Goal: Transaction & Acquisition: Purchase product/service

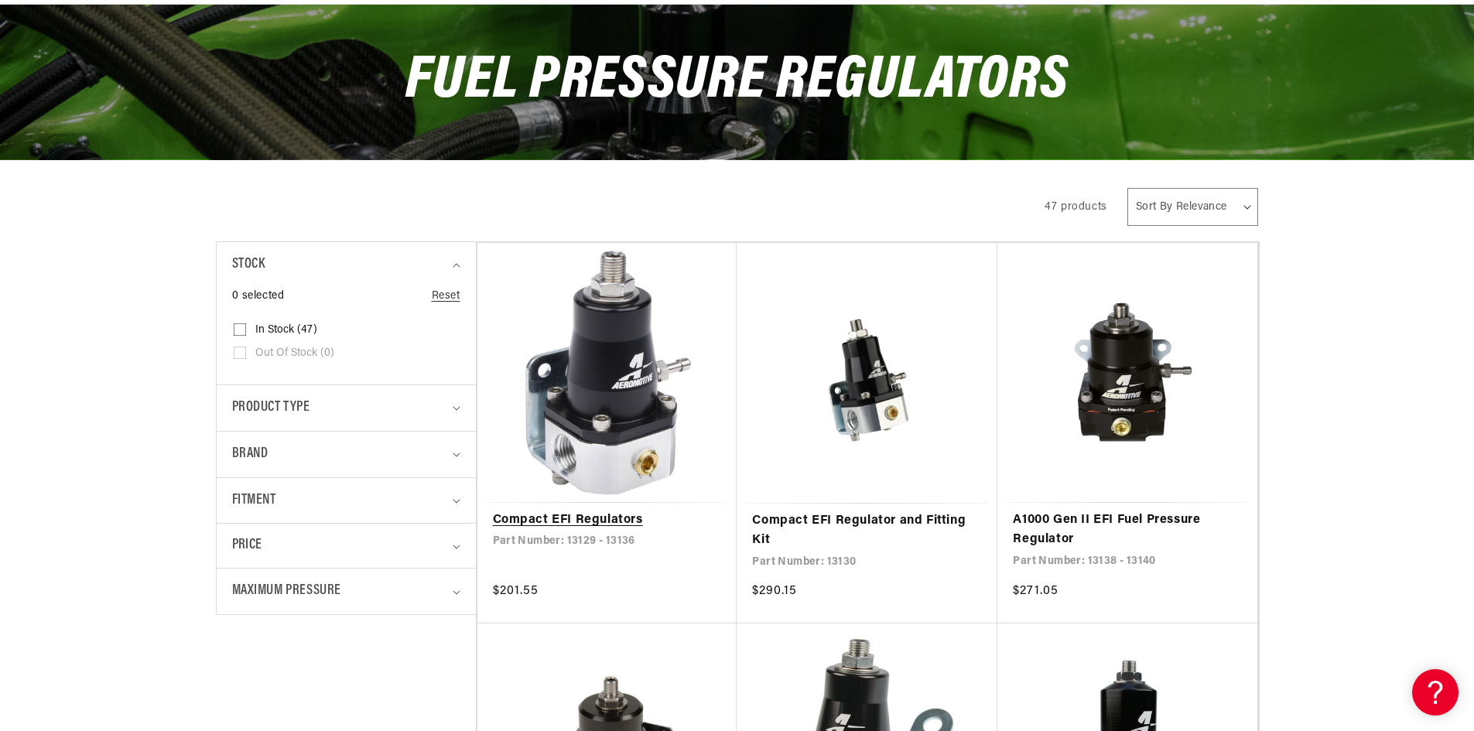
click at [580, 515] on link "Compact EFI Regulators" at bounding box center [607, 521] width 229 height 20
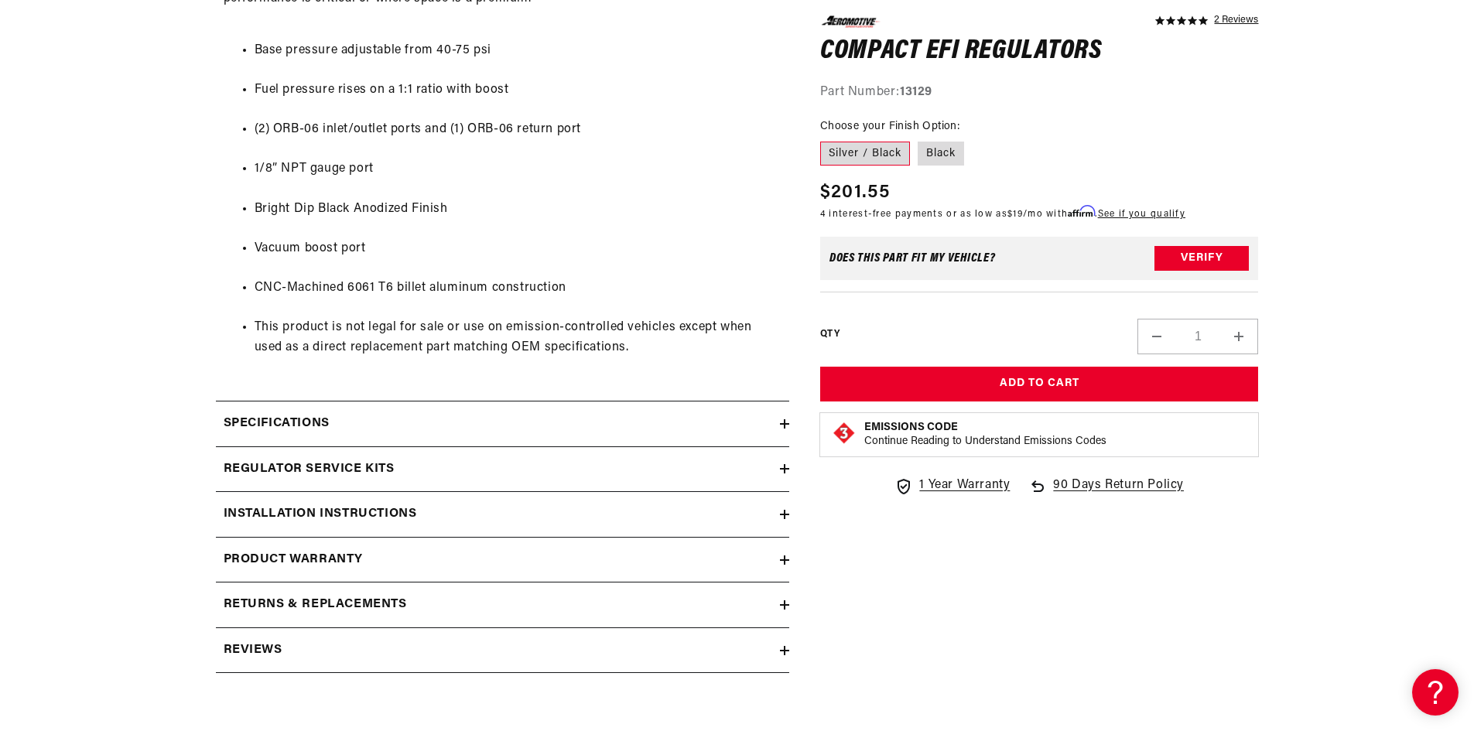
scroll to position [929, 0]
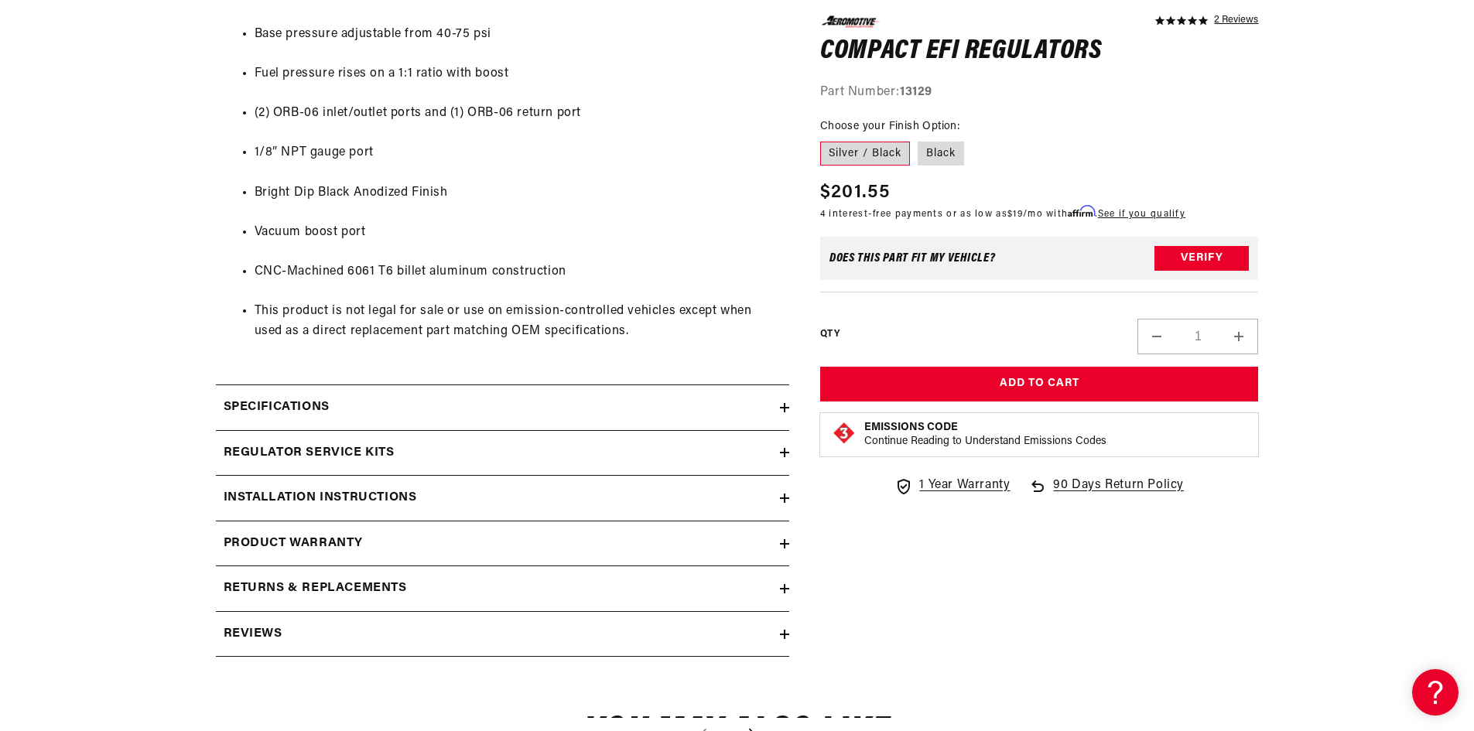
click at [781, 409] on icon at bounding box center [784, 407] width 9 height 9
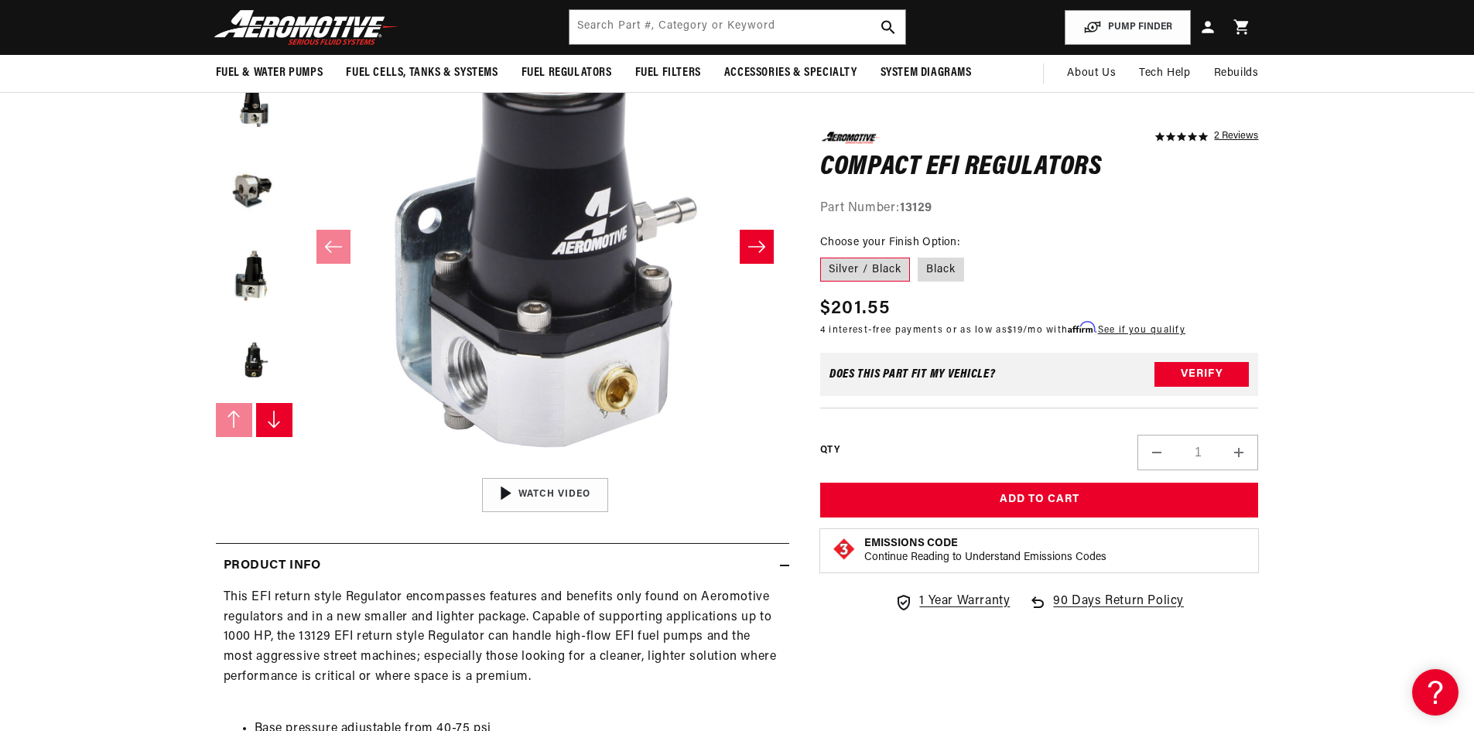
scroll to position [232, 0]
click at [757, 250] on icon "Slide right" at bounding box center [757, 248] width 19 height 15
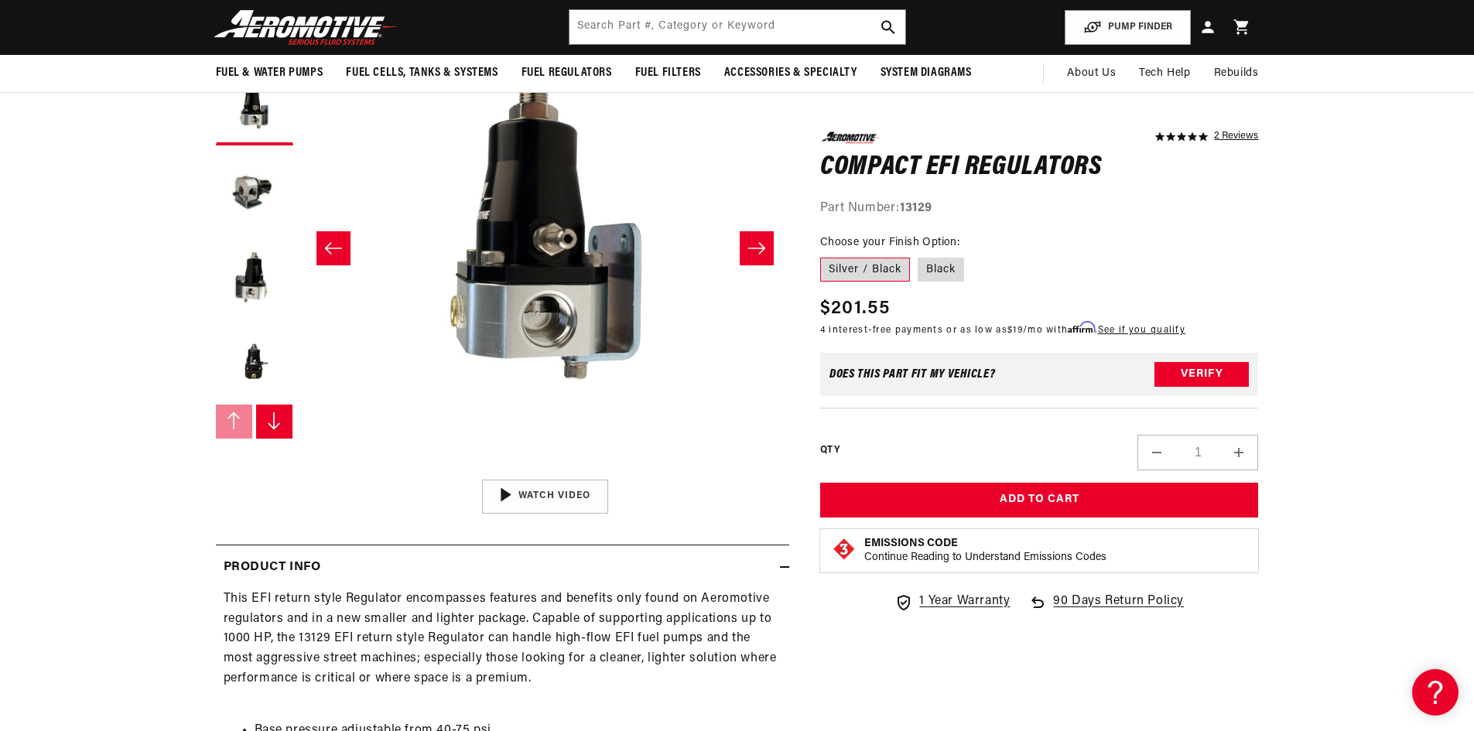
click at [757, 250] on icon "Slide right" at bounding box center [757, 248] width 19 height 15
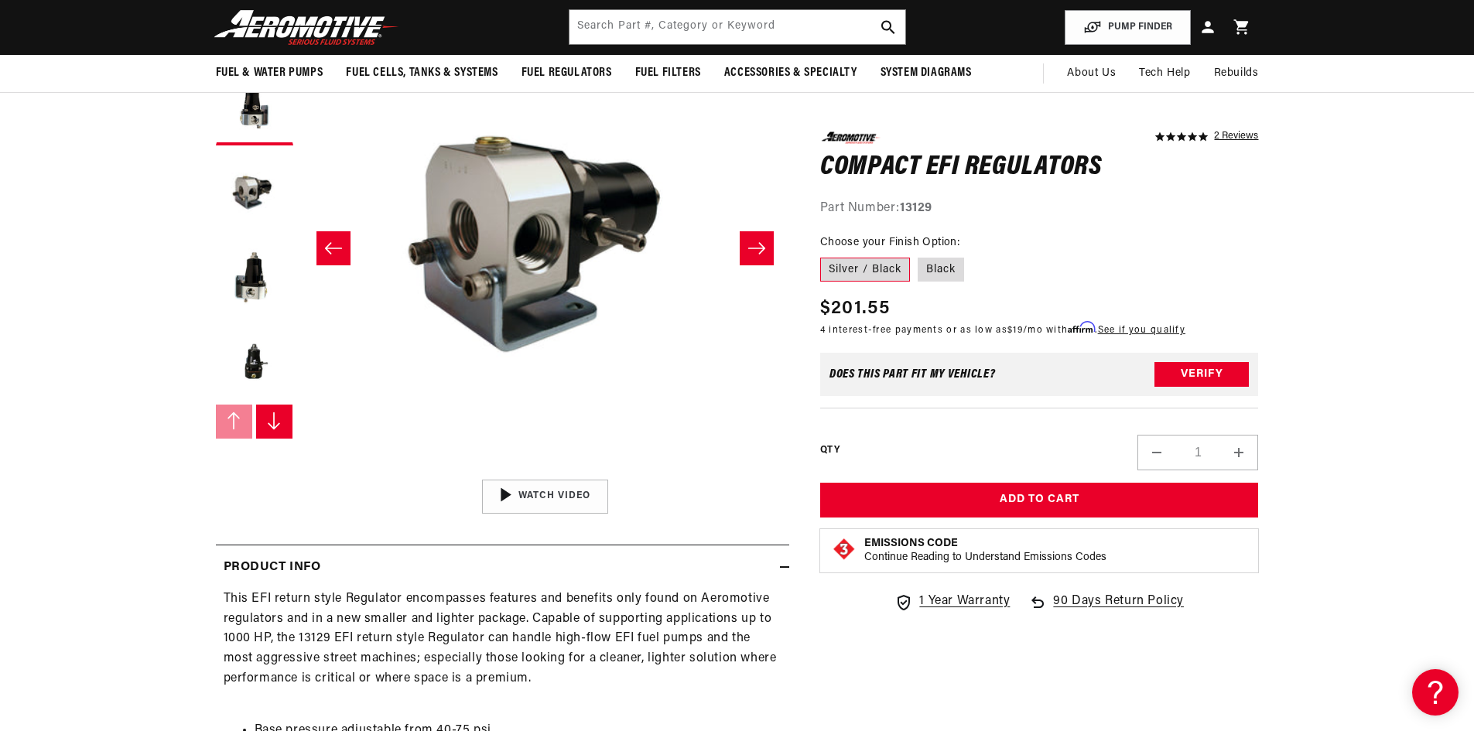
scroll to position [1, 977]
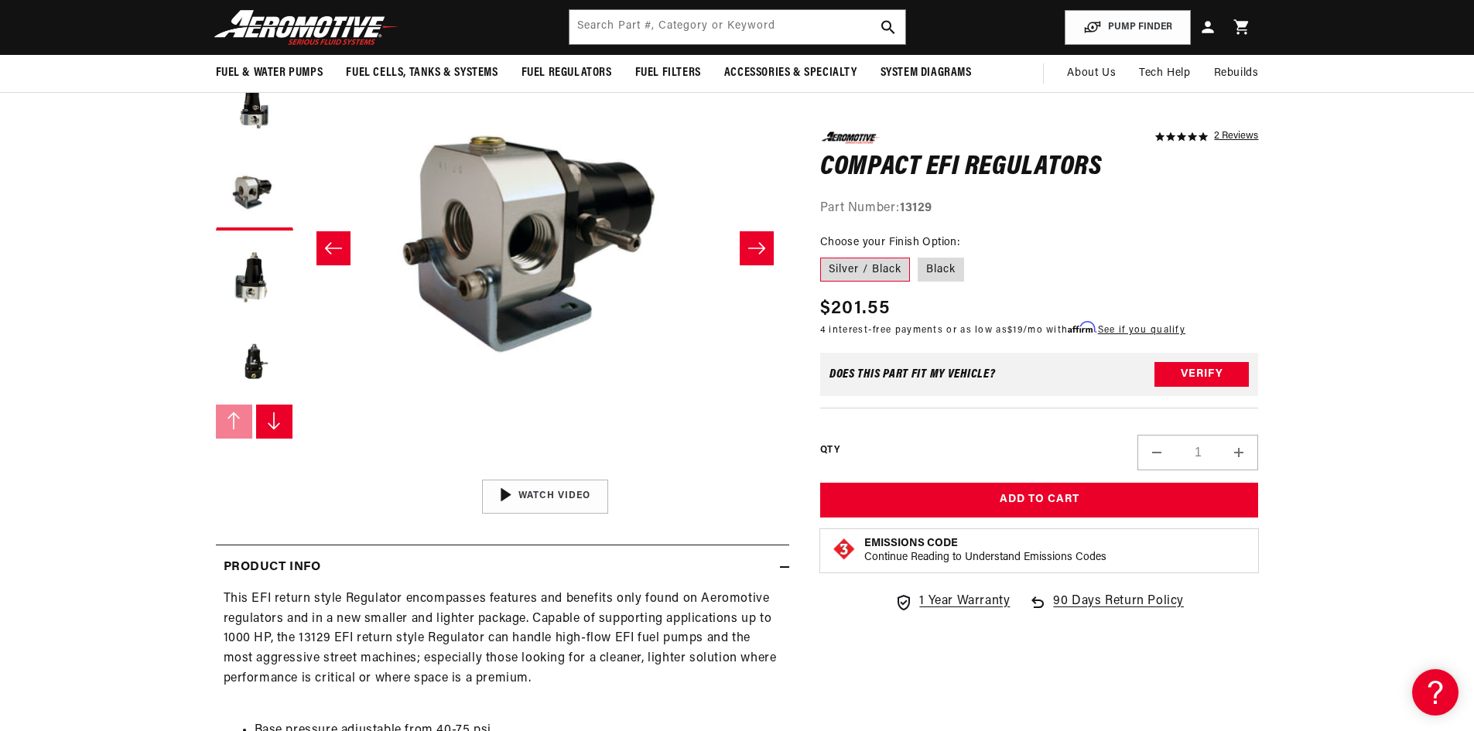
click at [757, 250] on icon "Slide right" at bounding box center [757, 248] width 19 height 15
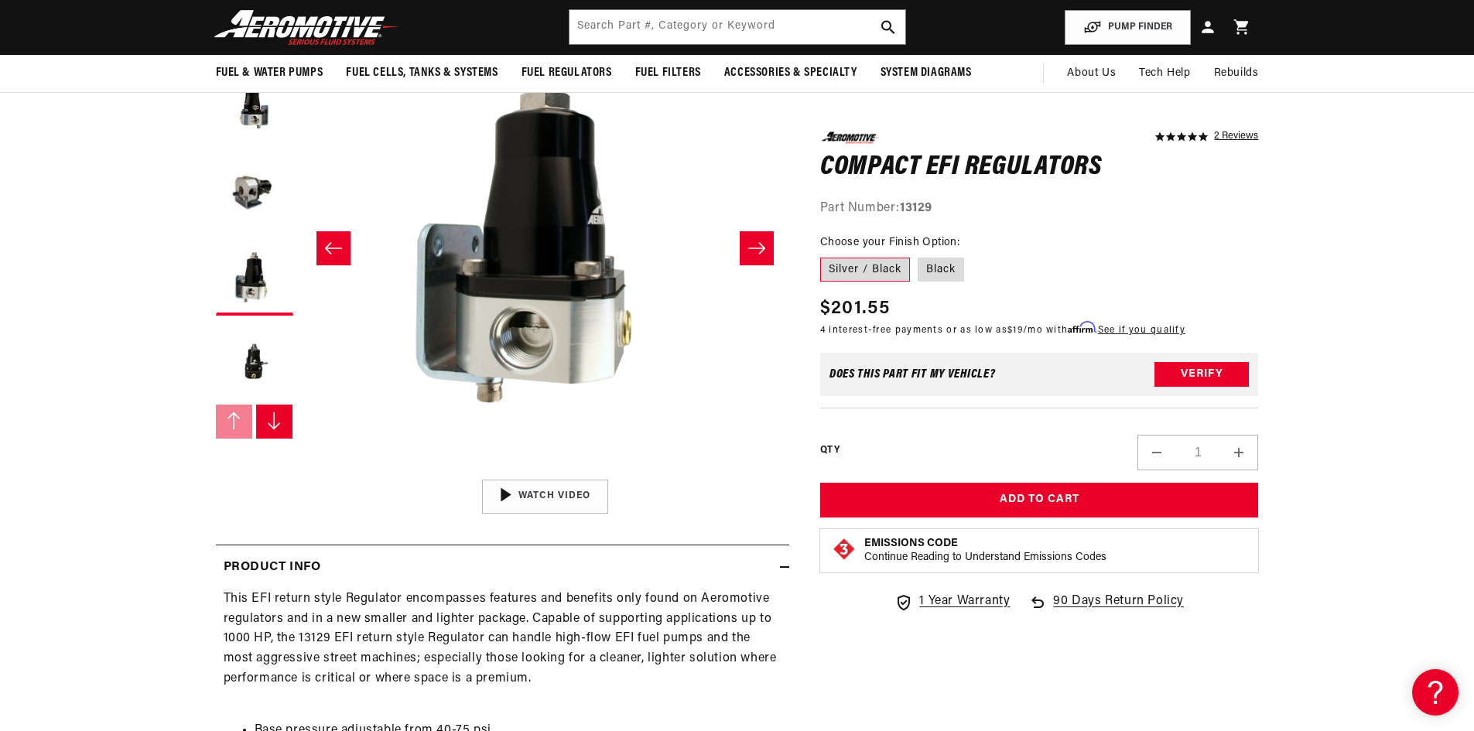
click at [757, 250] on icon "Slide right" at bounding box center [757, 248] width 19 height 15
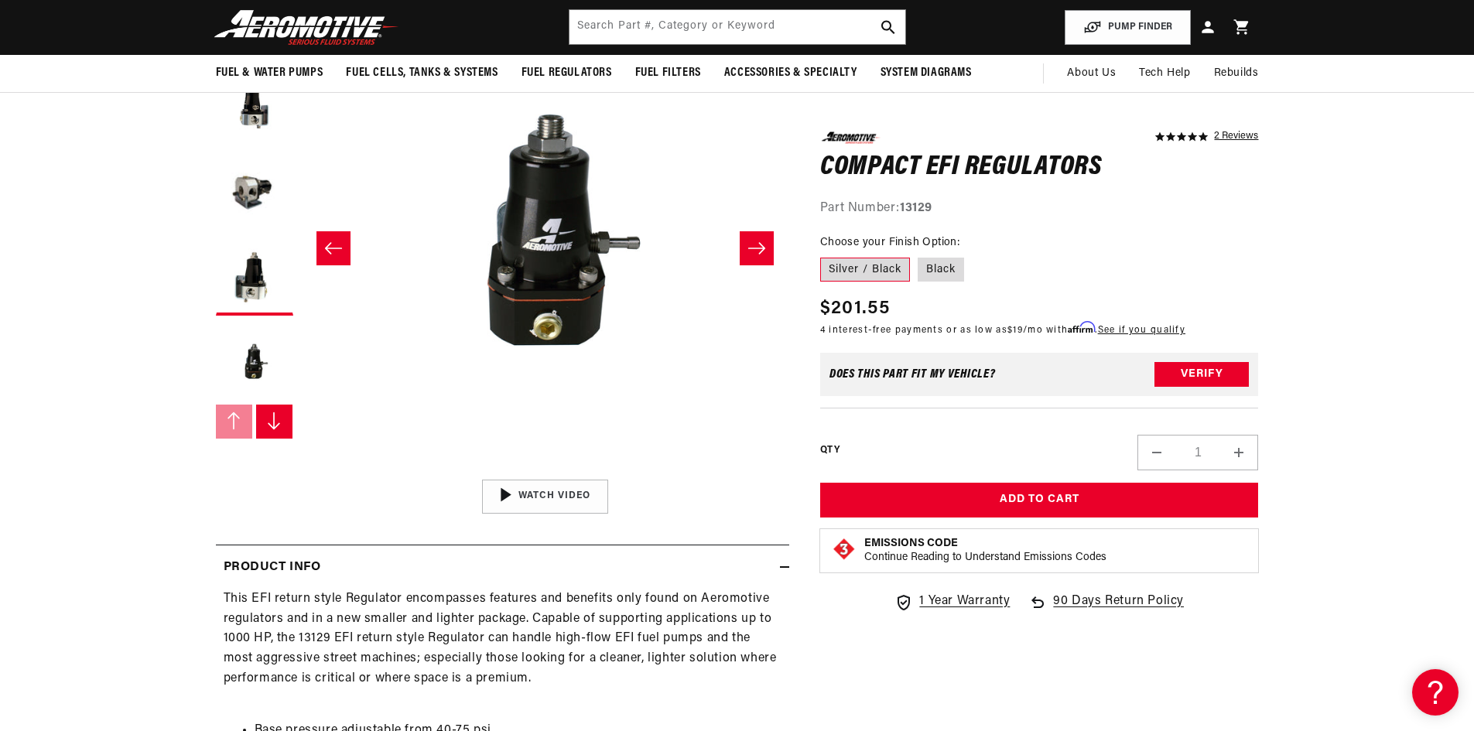
scroll to position [1, 1955]
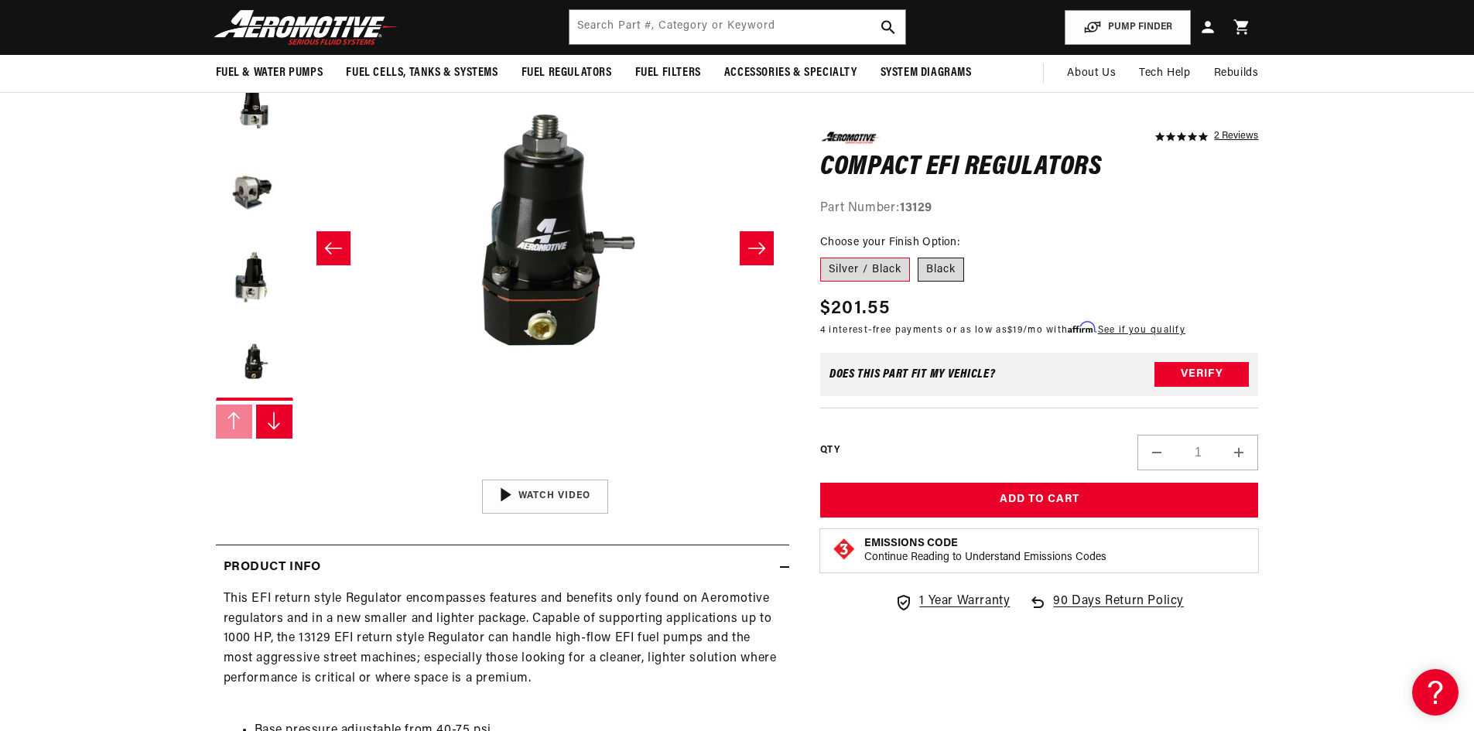
click at [939, 264] on label "Black" at bounding box center [941, 269] width 46 height 25
click at [919, 255] on input "Black" at bounding box center [918, 254] width 1 height 1
radio input "true"
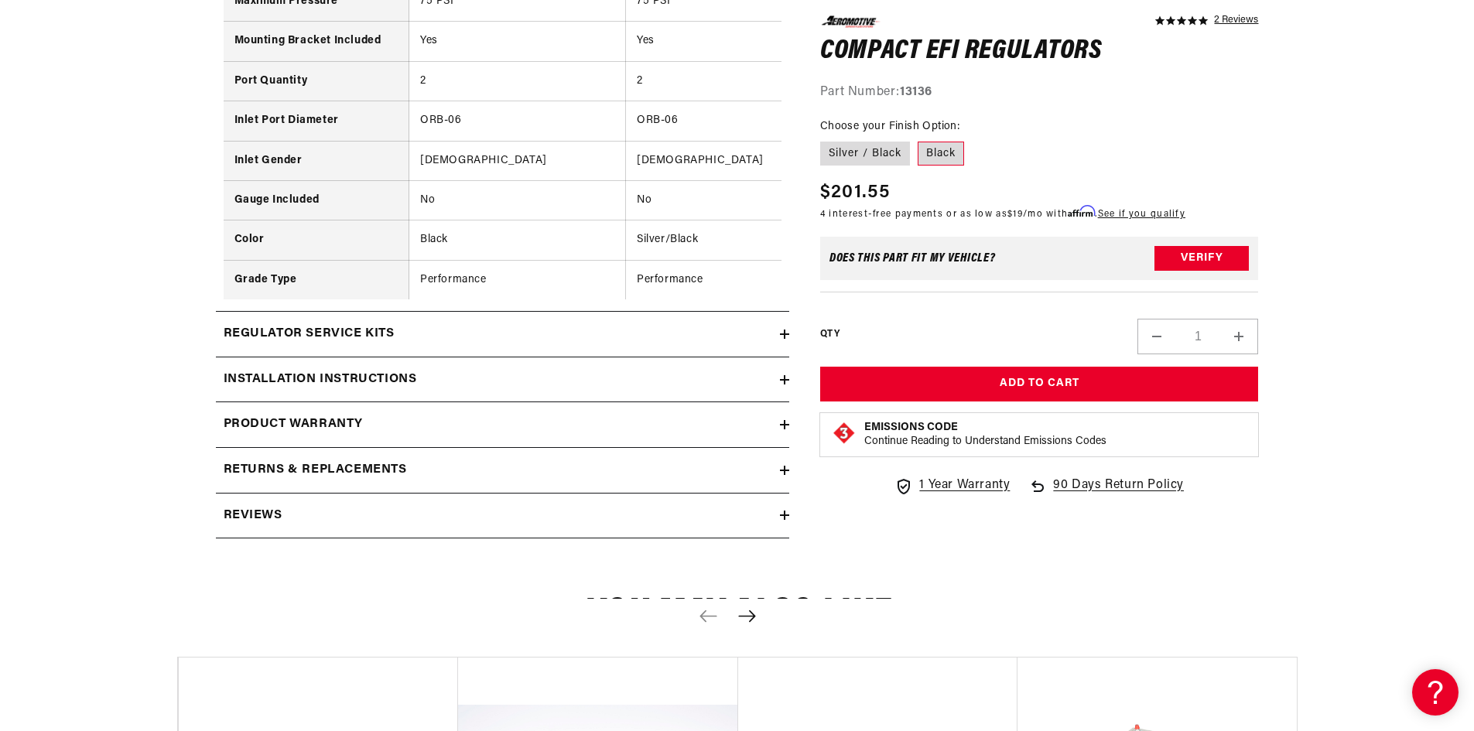
scroll to position [1548, 0]
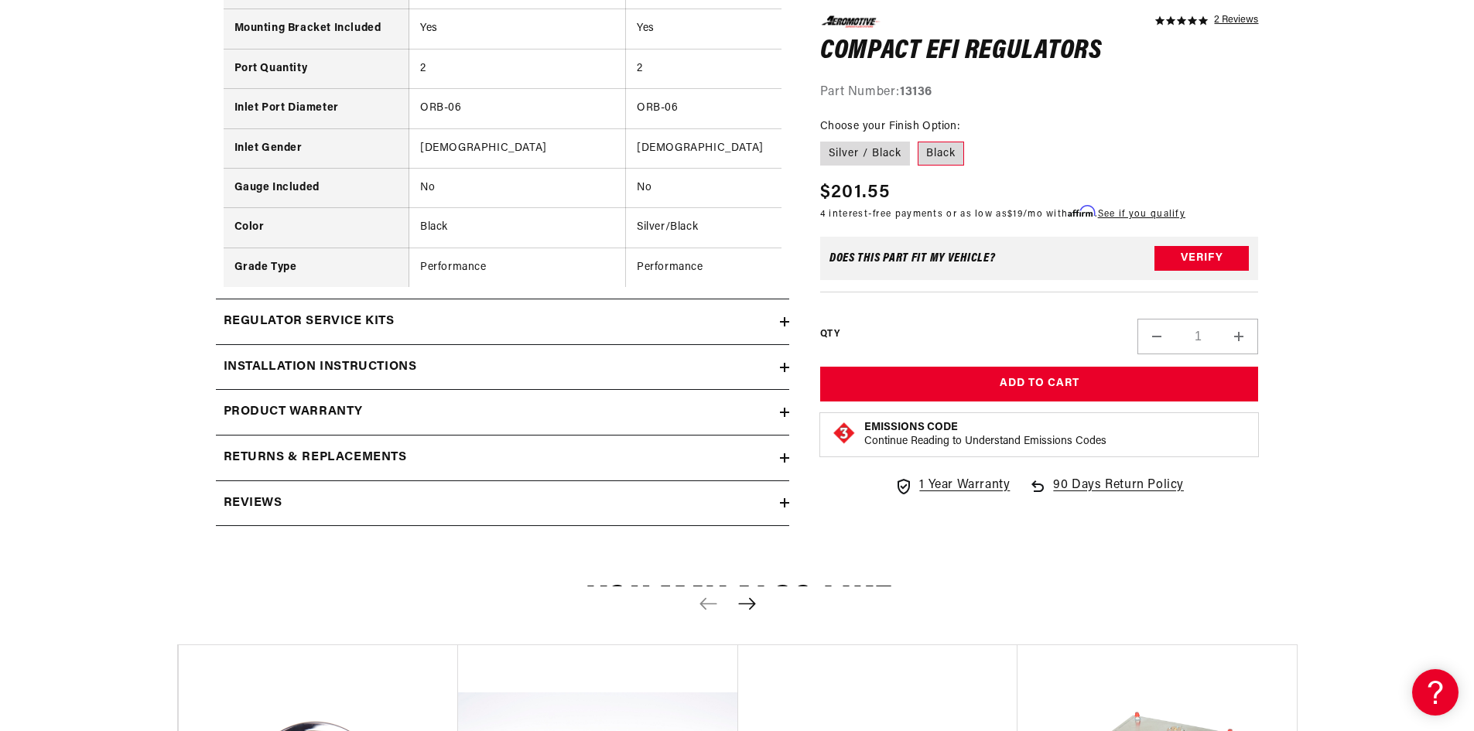
click at [784, 368] on icon at bounding box center [784, 368] width 9 height 0
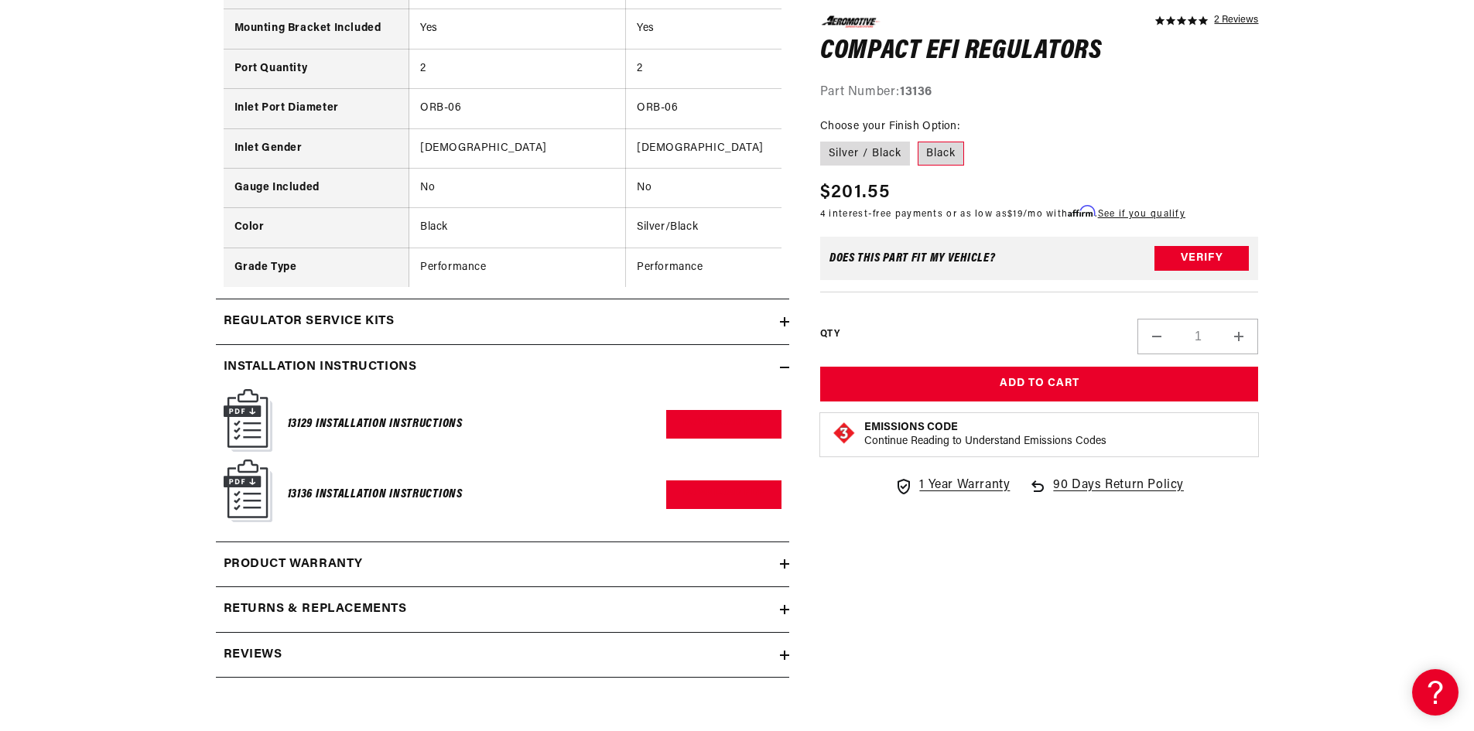
click at [234, 495] on img at bounding box center [248, 491] width 49 height 63
click at [319, 505] on h6 "13136 Installation Instructions" at bounding box center [375, 494] width 175 height 21
click at [687, 508] on link "Download PDF" at bounding box center [723, 495] width 115 height 29
click at [701, 433] on link "Download PDF" at bounding box center [723, 424] width 115 height 29
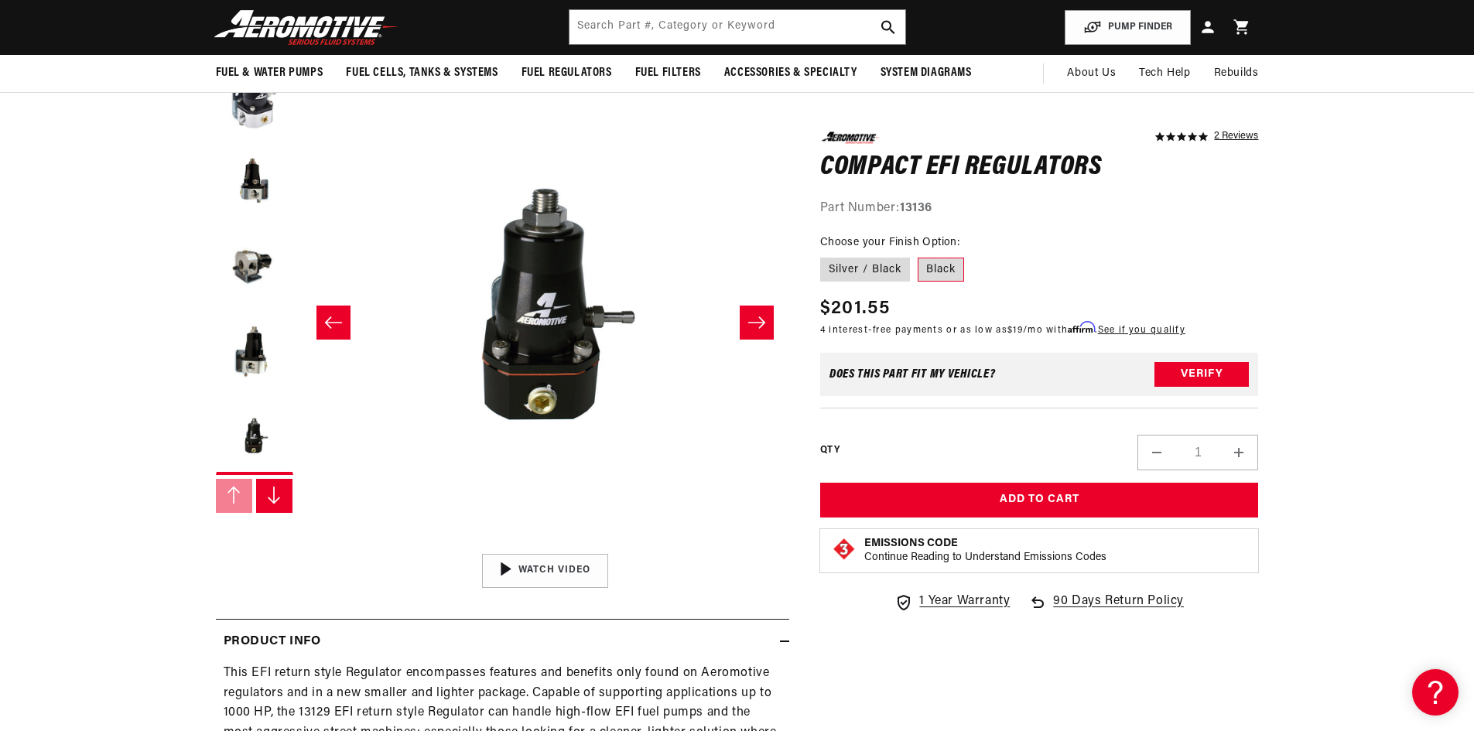
scroll to position [155, 0]
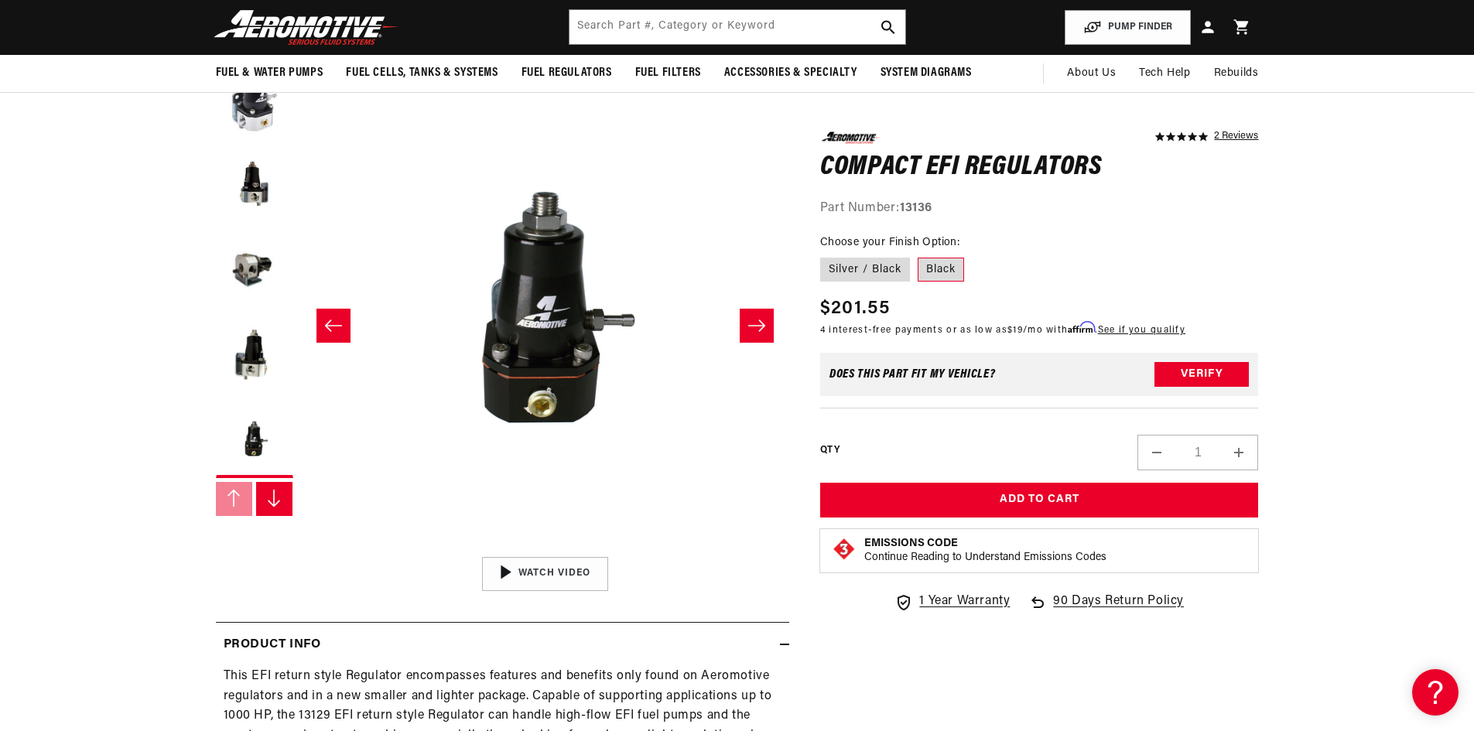
click at [749, 327] on icon "Slide right" at bounding box center [757, 325] width 19 height 15
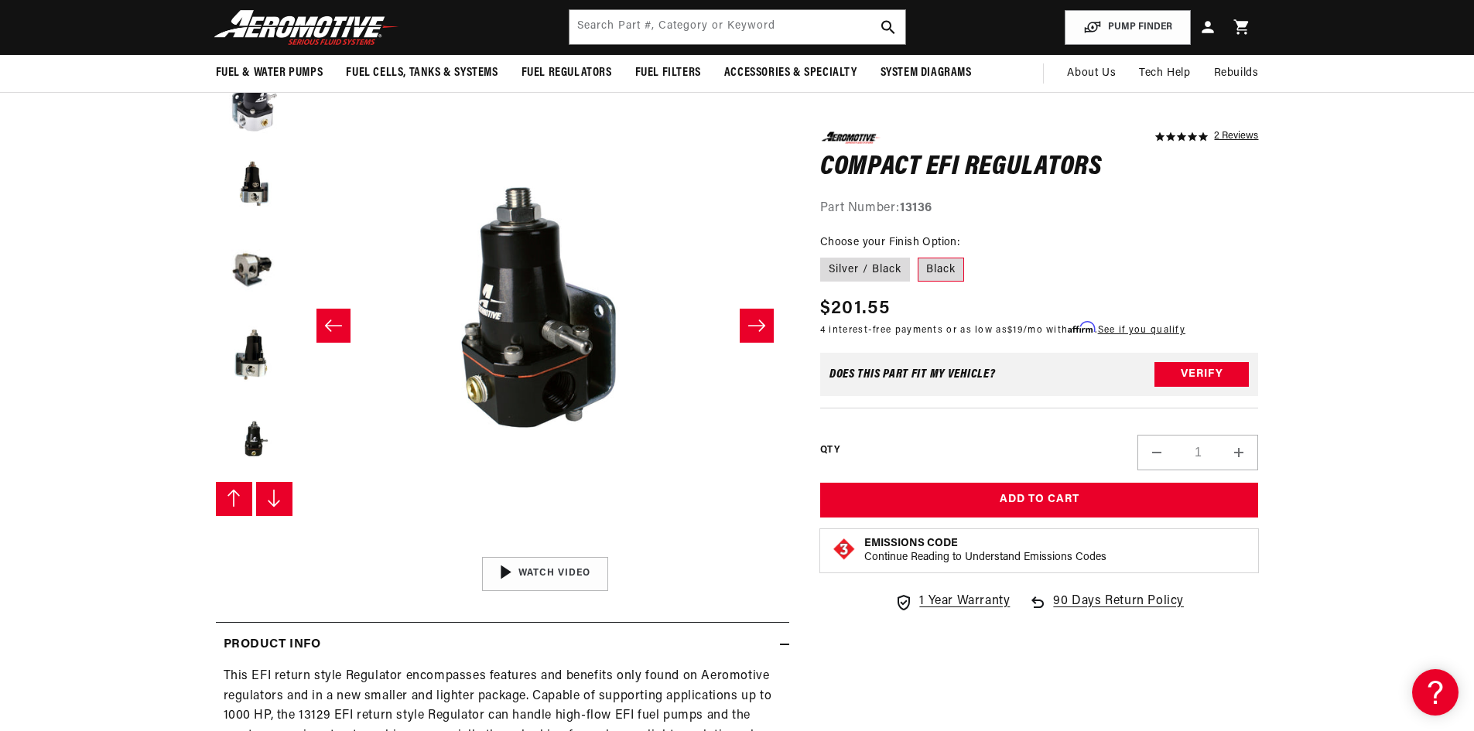
scroll to position [85, 0]
click at [751, 326] on icon "Slide right" at bounding box center [756, 326] width 17 height 12
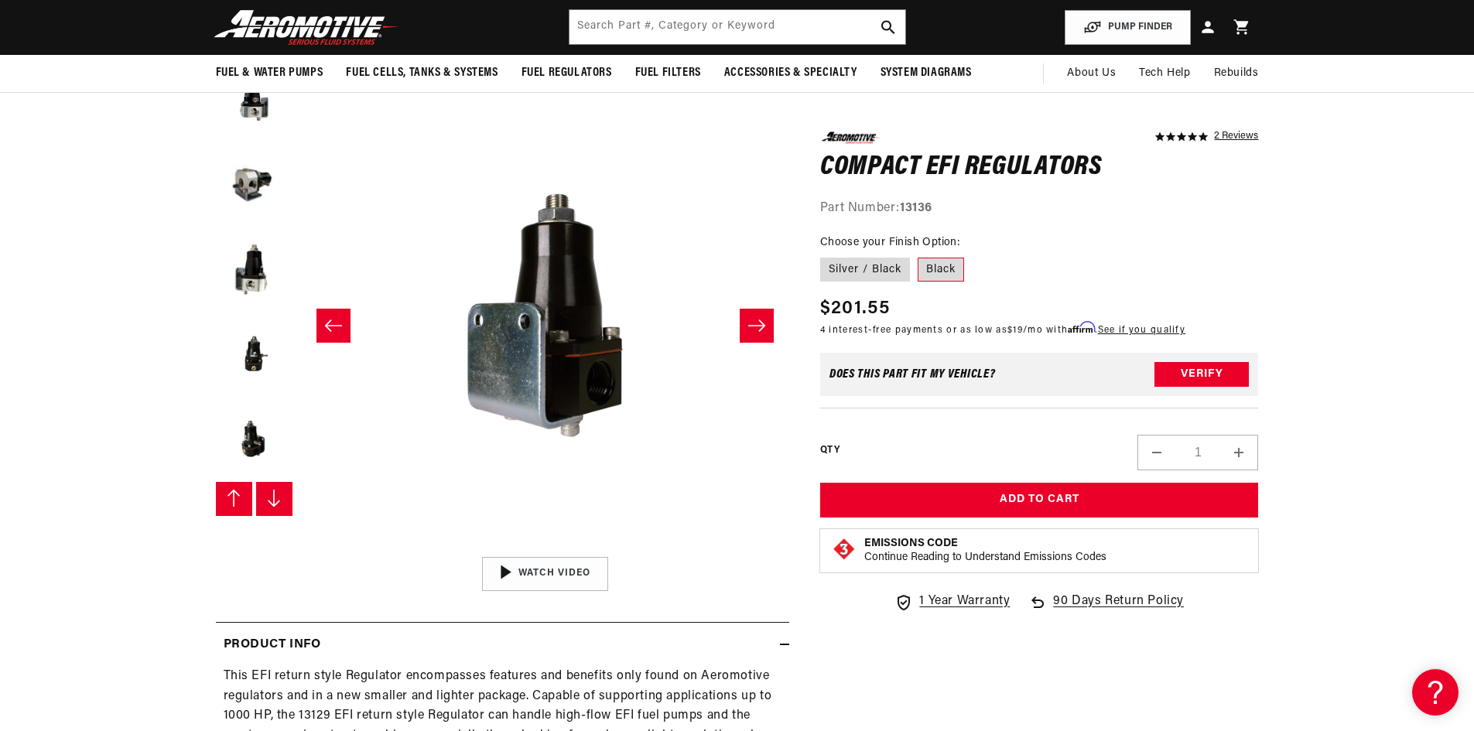
scroll to position [170, 0]
click at [751, 326] on icon "Slide right" at bounding box center [756, 326] width 17 height 12
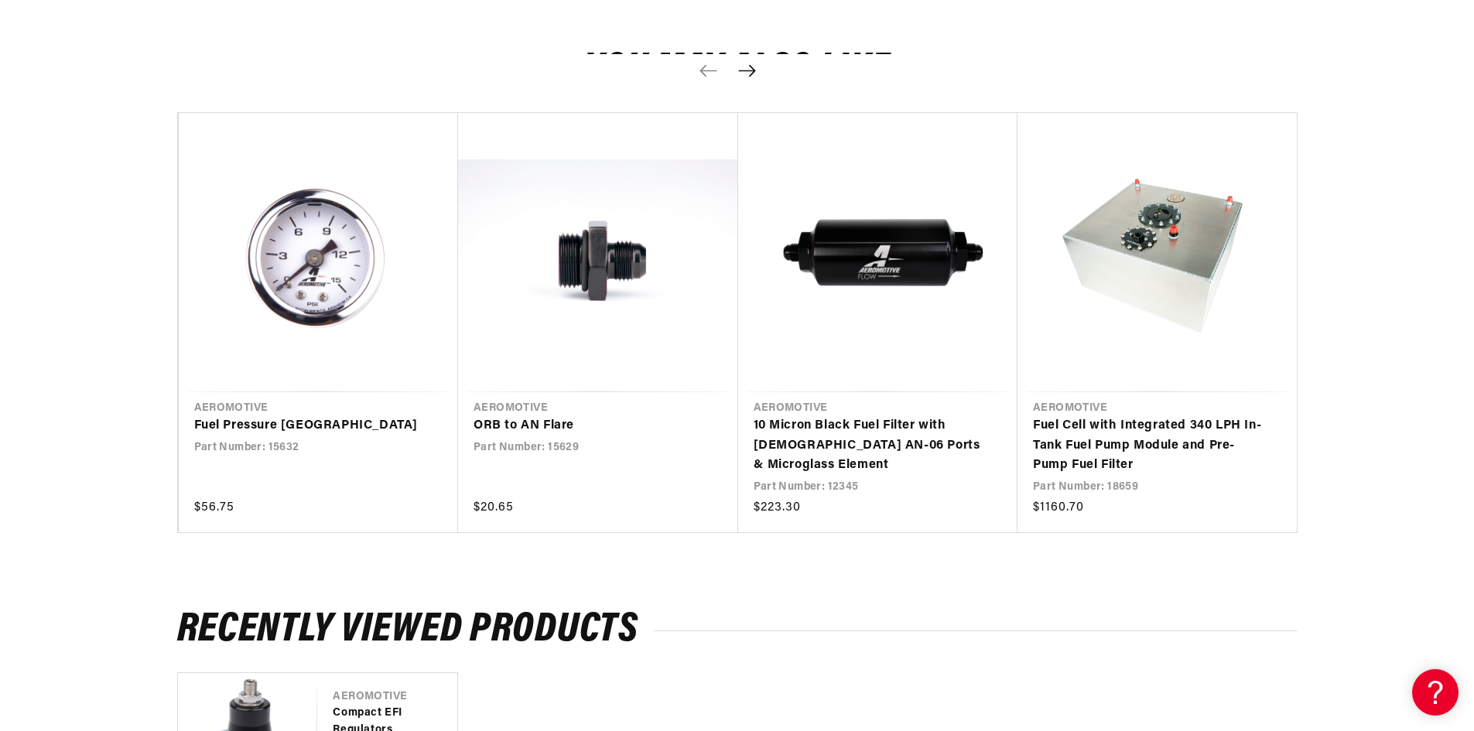
scroll to position [2244, 0]
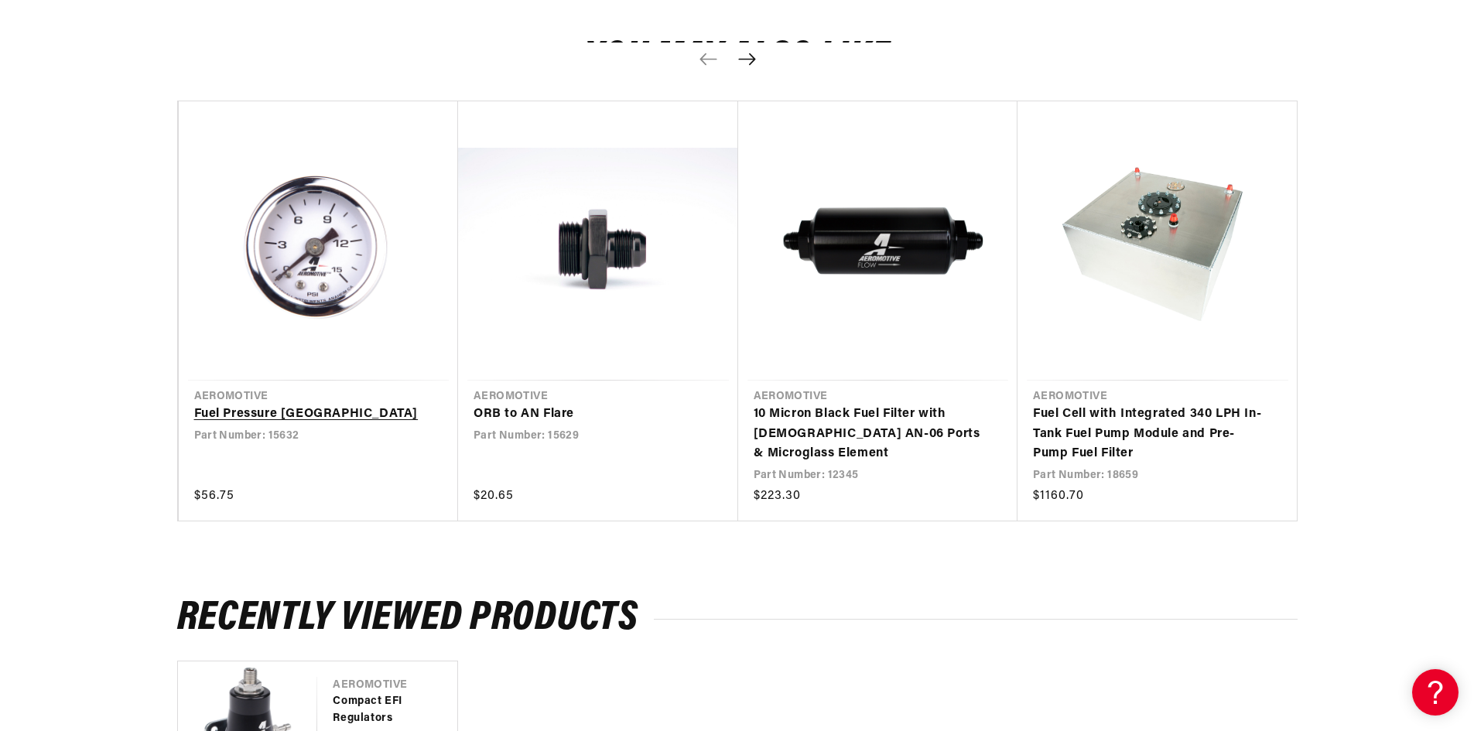
click at [265, 421] on link "Fuel Pressure Gauges" at bounding box center [311, 415] width 234 height 20
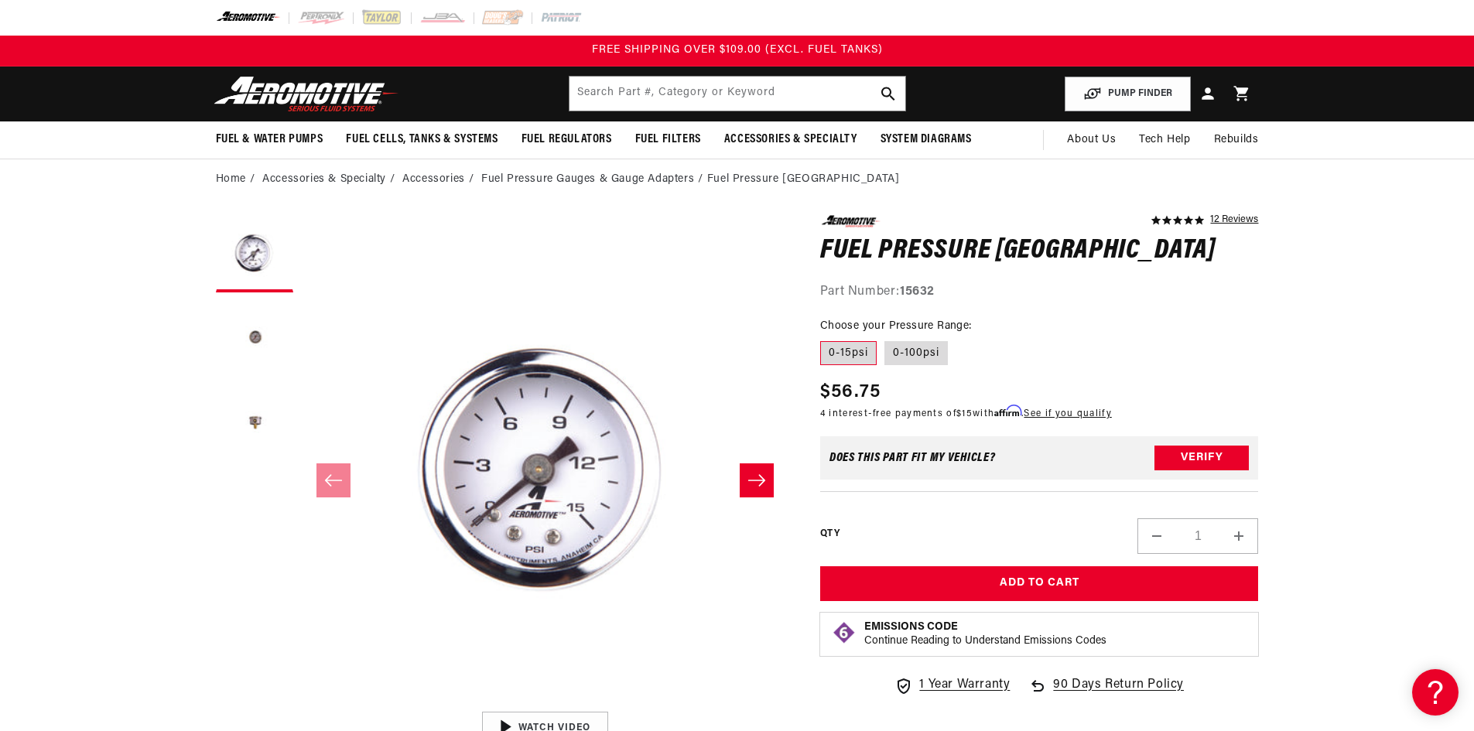
scroll to position [1, 0]
click at [914, 358] on label "0-100psi" at bounding box center [916, 353] width 63 height 25
click at [885, 339] on input "0-100psi" at bounding box center [885, 338] width 1 height 1
radio input "true"
click at [755, 481] on icon "Slide right" at bounding box center [757, 480] width 19 height 15
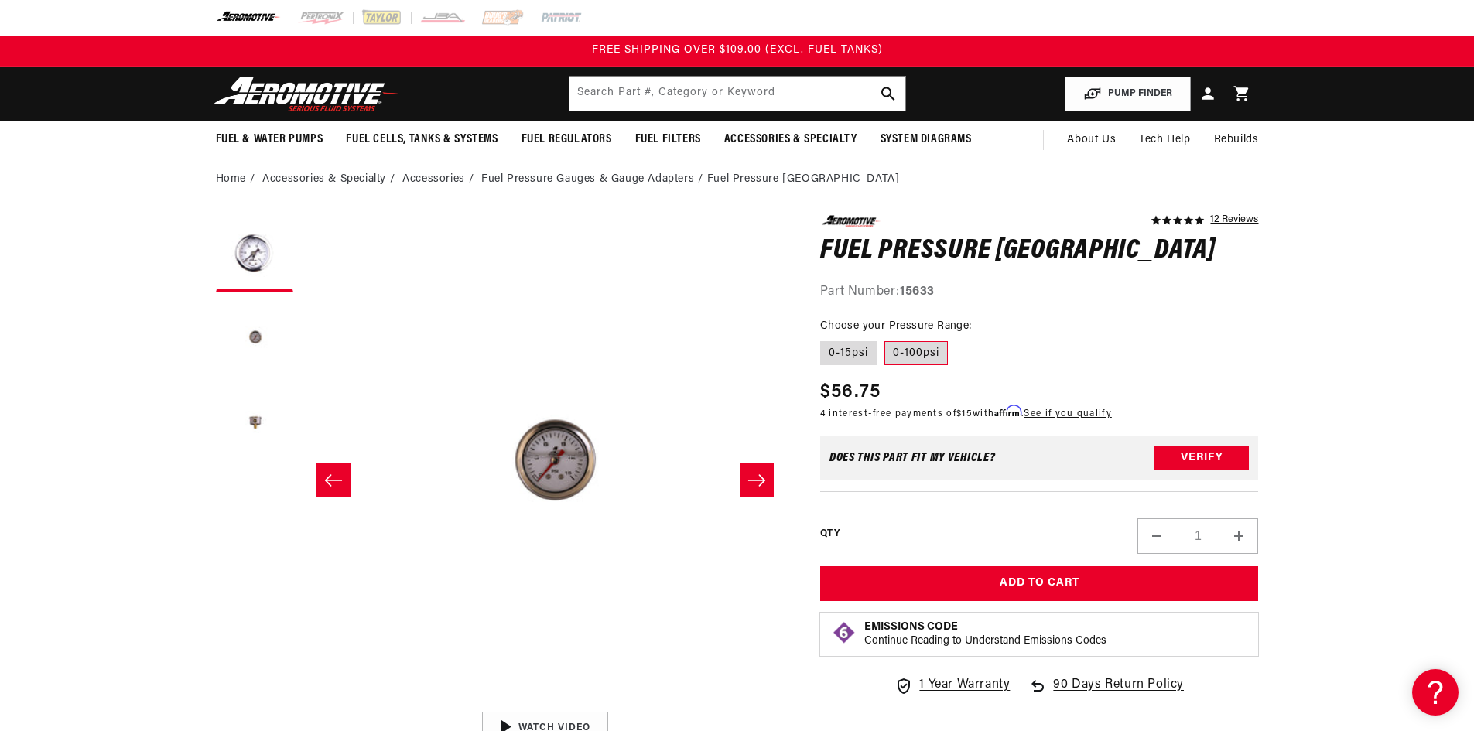
scroll to position [1, 488]
click at [755, 481] on icon "Slide right" at bounding box center [757, 480] width 19 height 15
click at [339, 484] on icon "Slide left" at bounding box center [333, 480] width 19 height 15
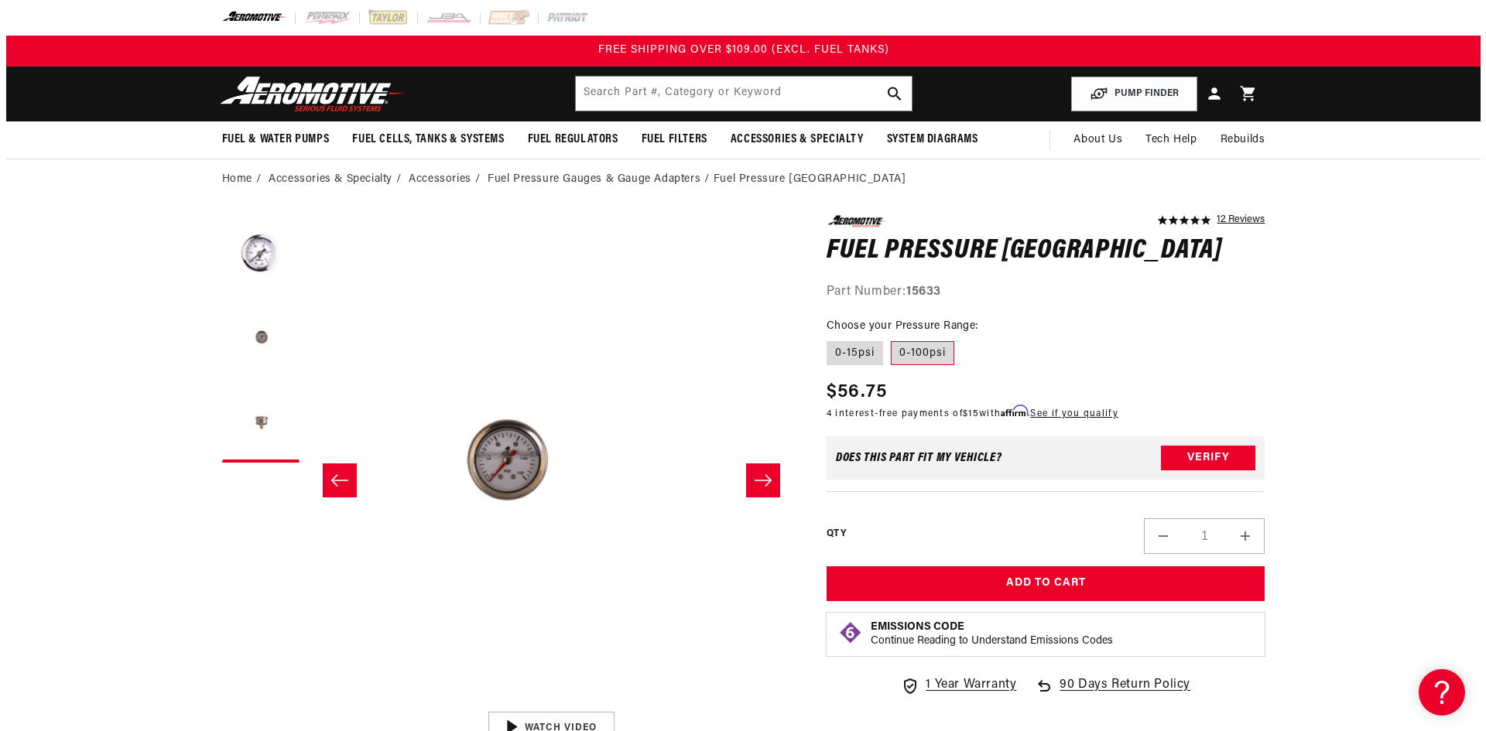
scroll to position [1, 488]
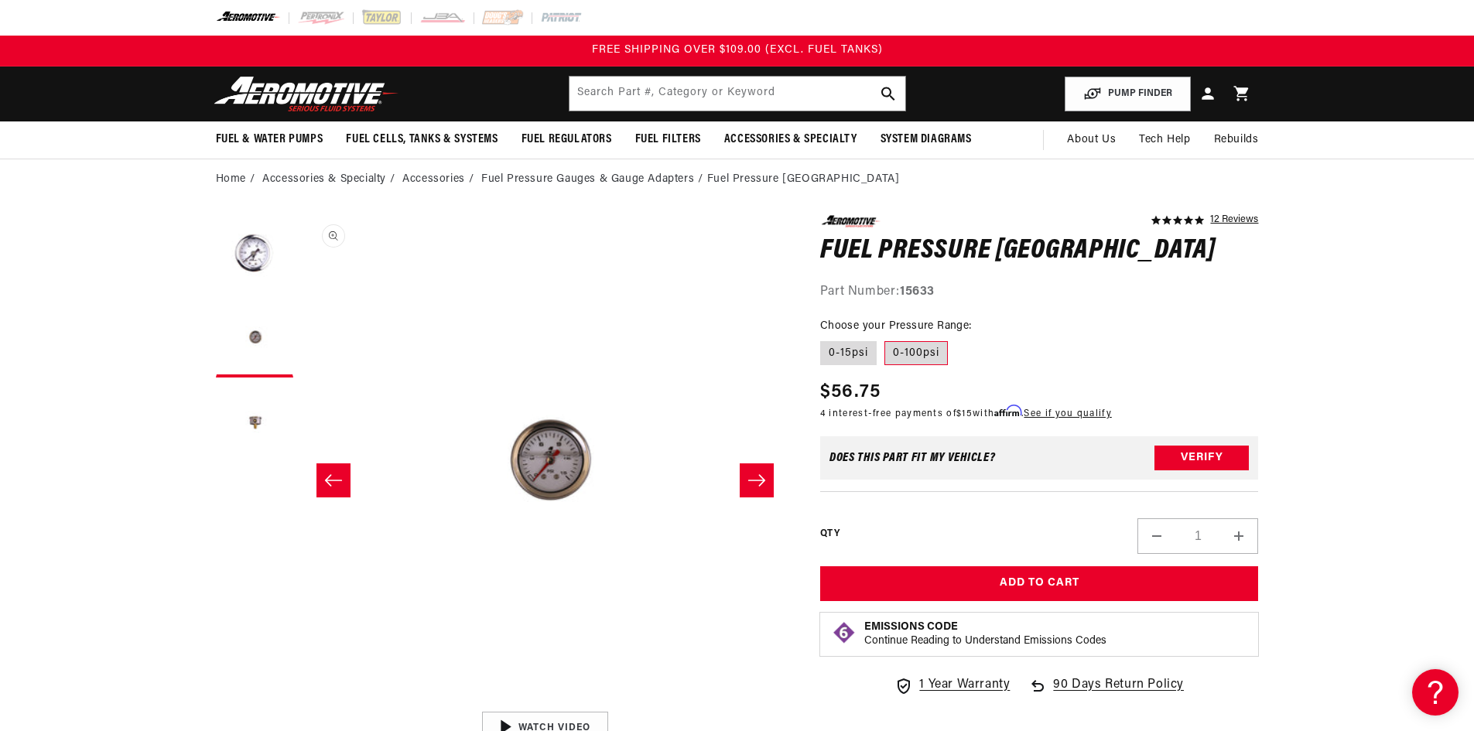
click at [301, 703] on button "Open media 2 in modal" at bounding box center [301, 703] width 0 height 0
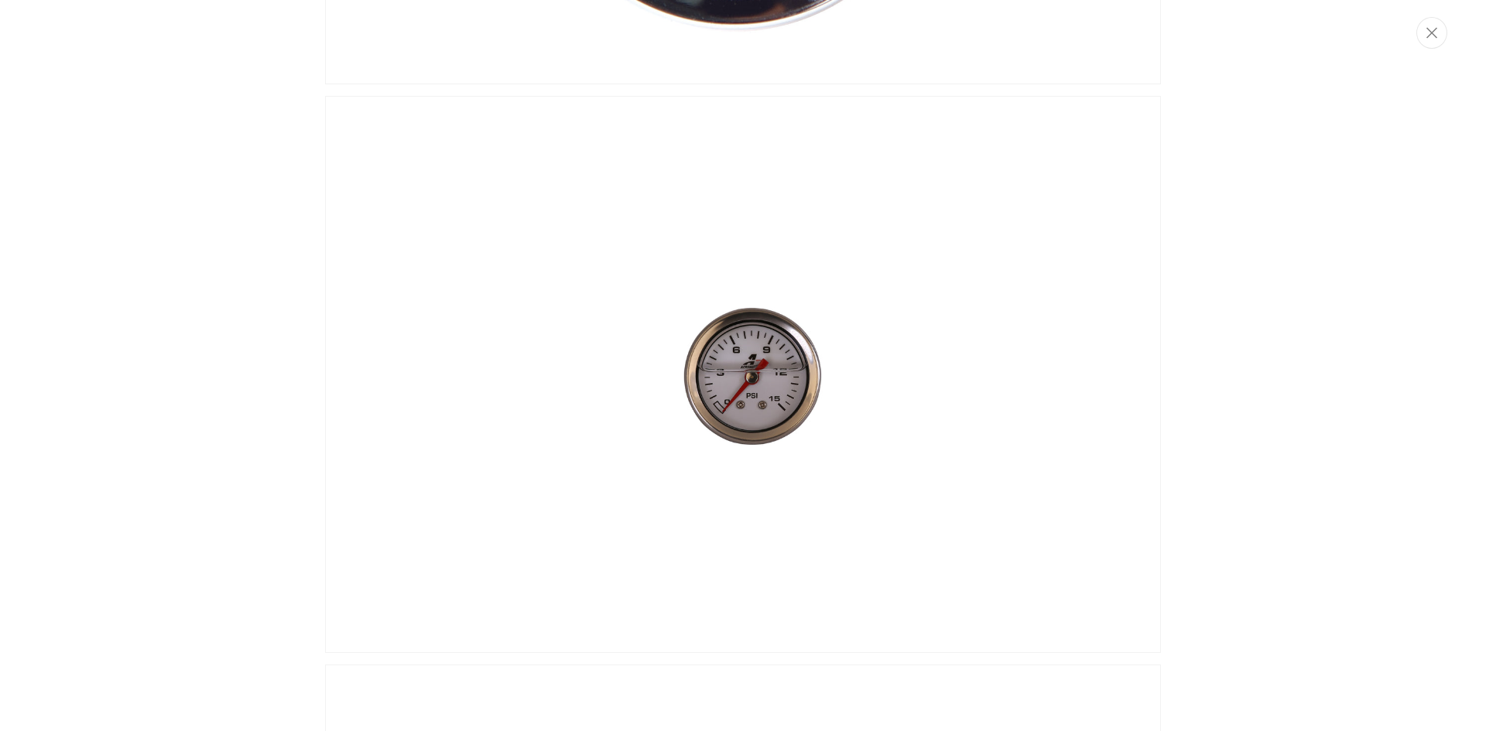
scroll to position [496, 0]
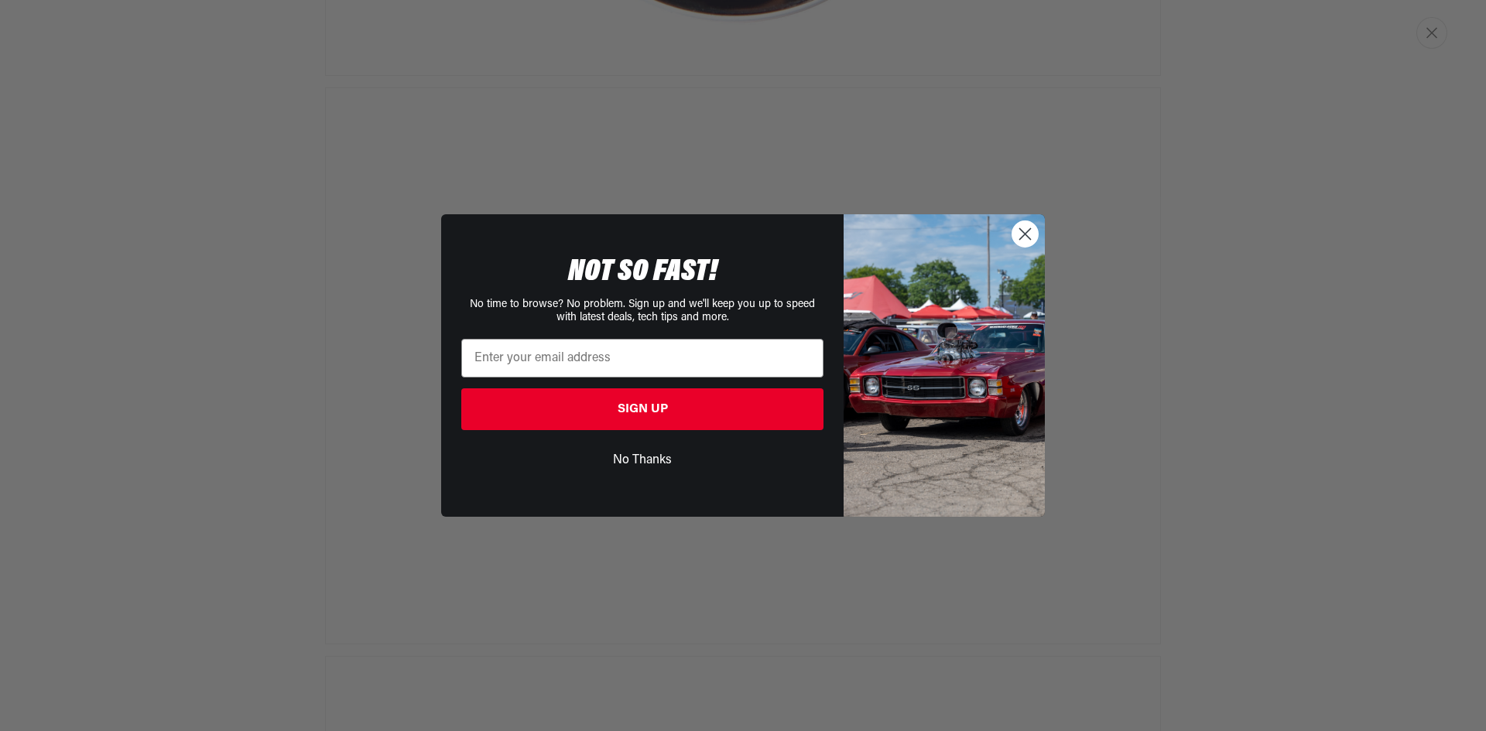
click at [1028, 237] on icon "Close dialog" at bounding box center [1025, 234] width 11 height 11
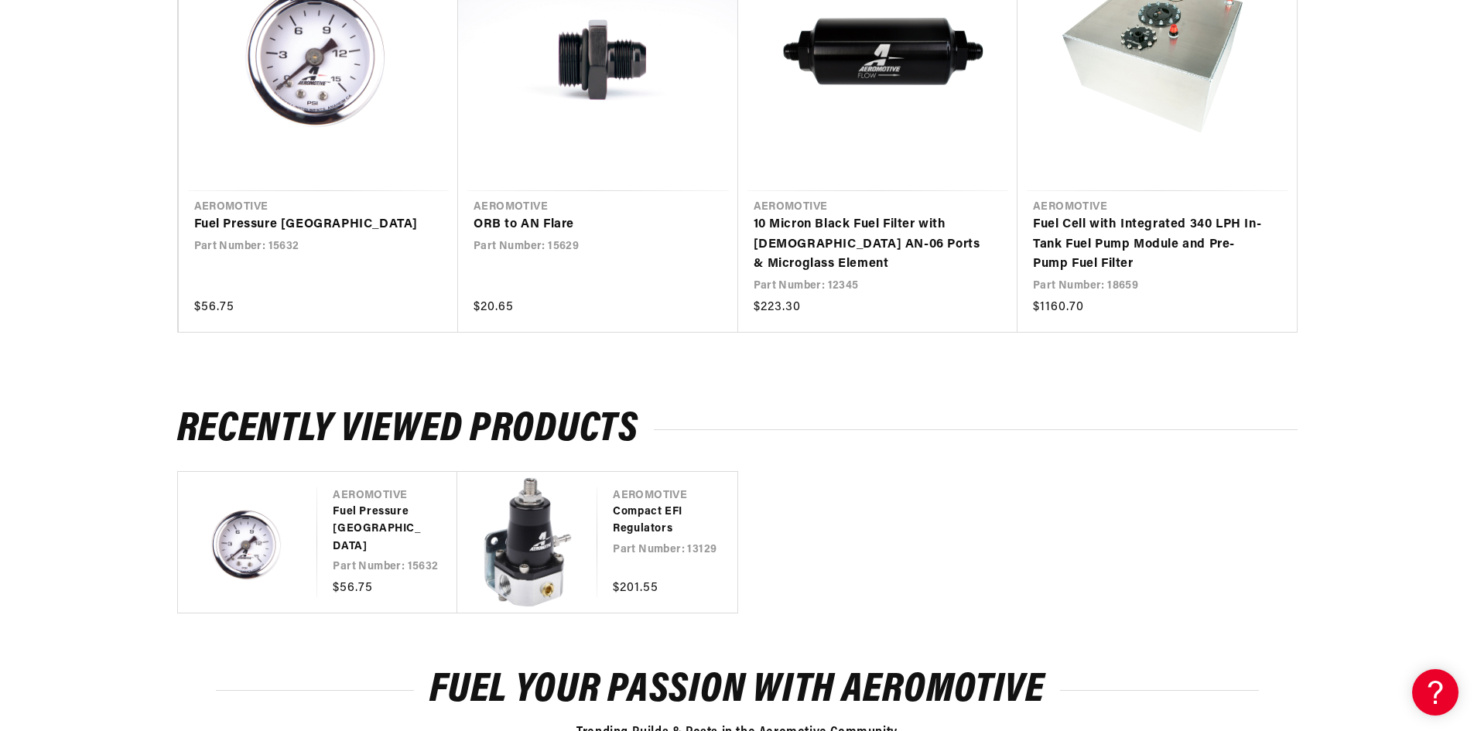
scroll to position [1795, 0]
click at [347, 505] on link "Fuel Pressure [GEOGRAPHIC_DATA]" at bounding box center [380, 529] width 94 height 52
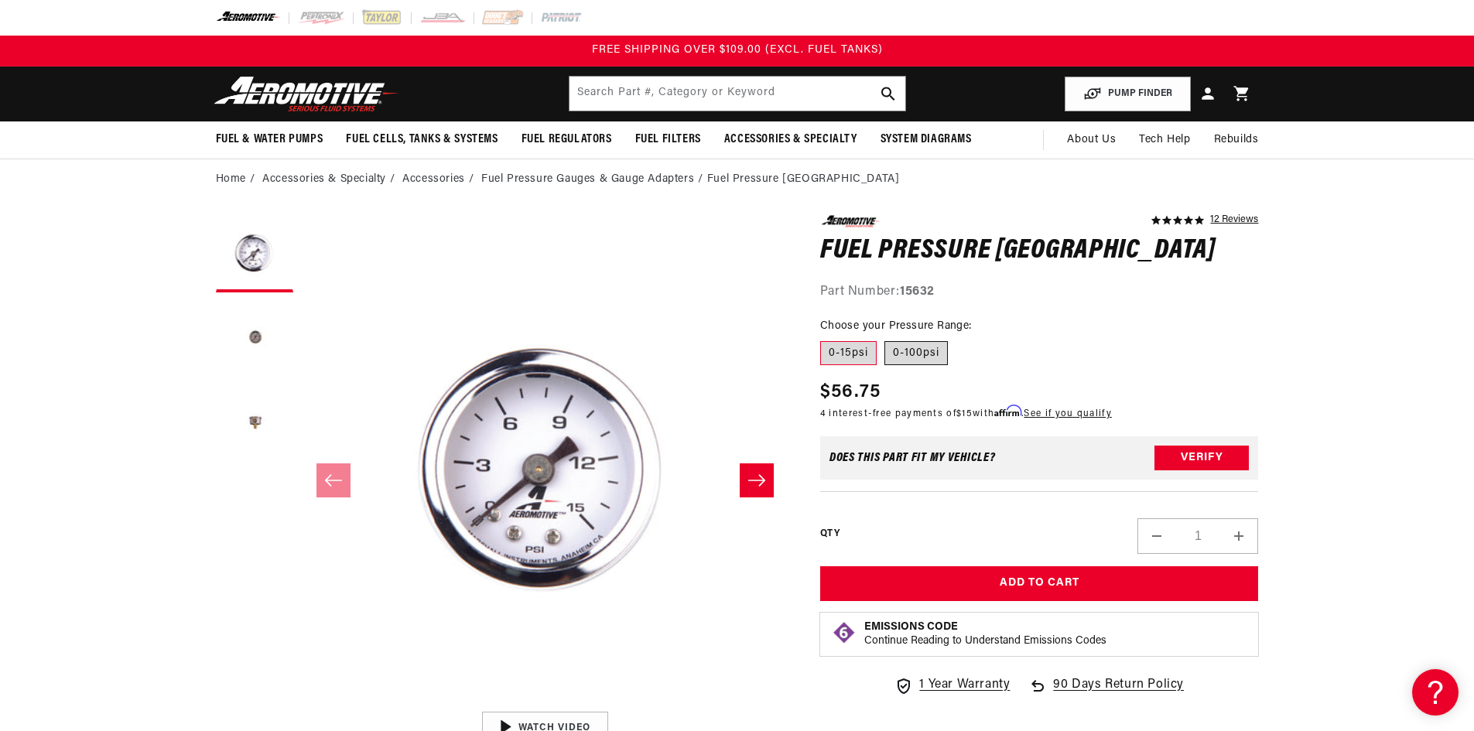
click at [923, 352] on label "0-100psi" at bounding box center [916, 353] width 63 height 25
click at [885, 339] on input "0-100psi" at bounding box center [885, 338] width 1 height 1
radio input "true"
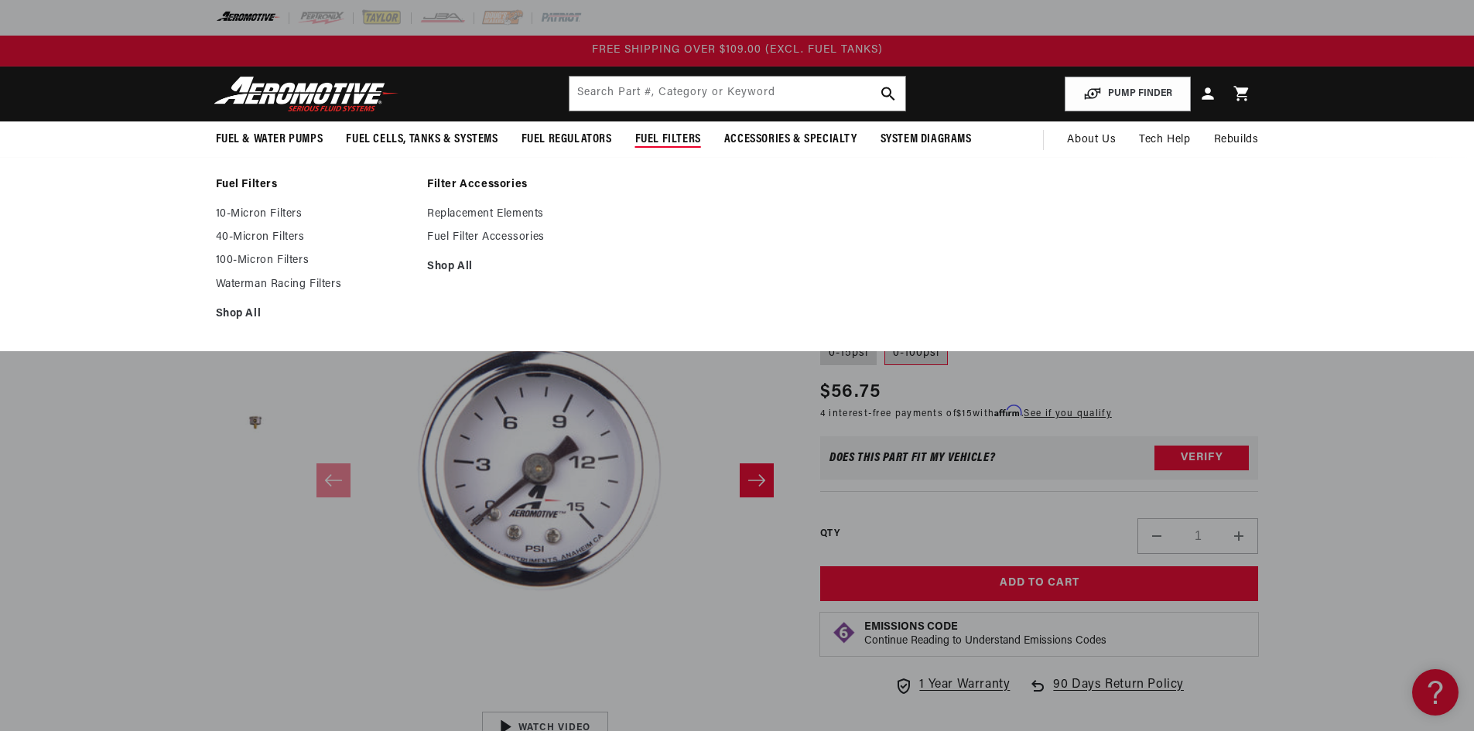
click at [655, 138] on span "Fuel Filters" at bounding box center [668, 140] width 66 height 16
click at [240, 181] on link "Fuel Filters" at bounding box center [314, 185] width 197 height 14
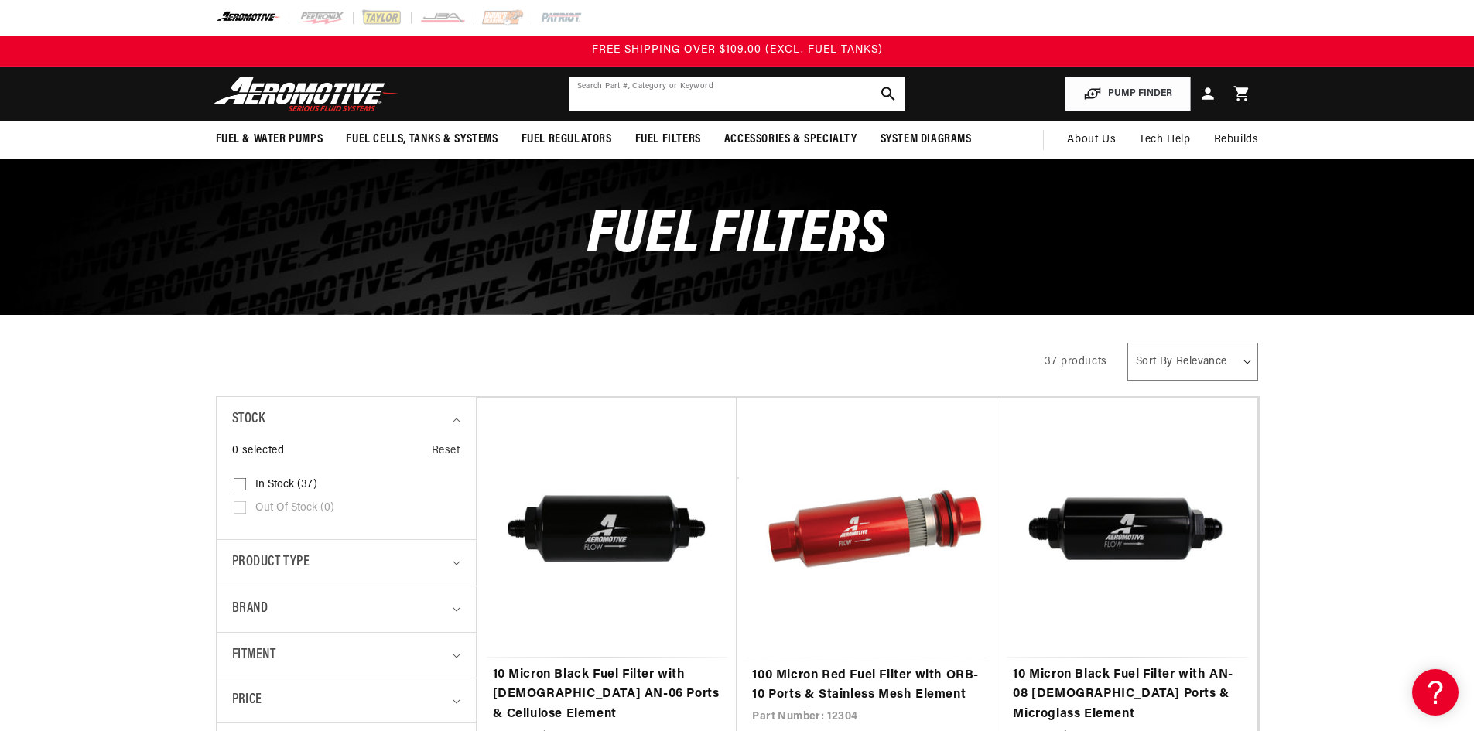
click at [585, 90] on input "text" at bounding box center [738, 94] width 336 height 34
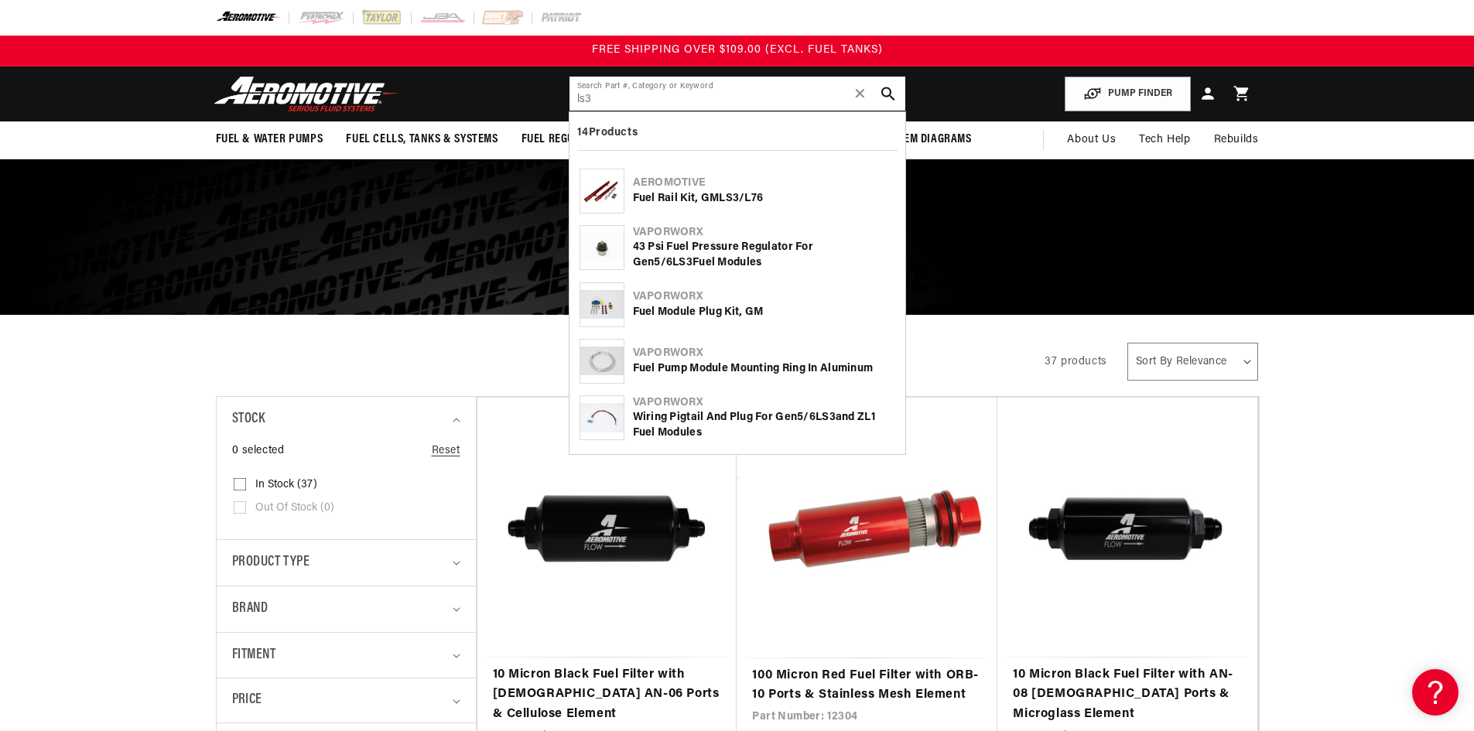
type input "ls3"
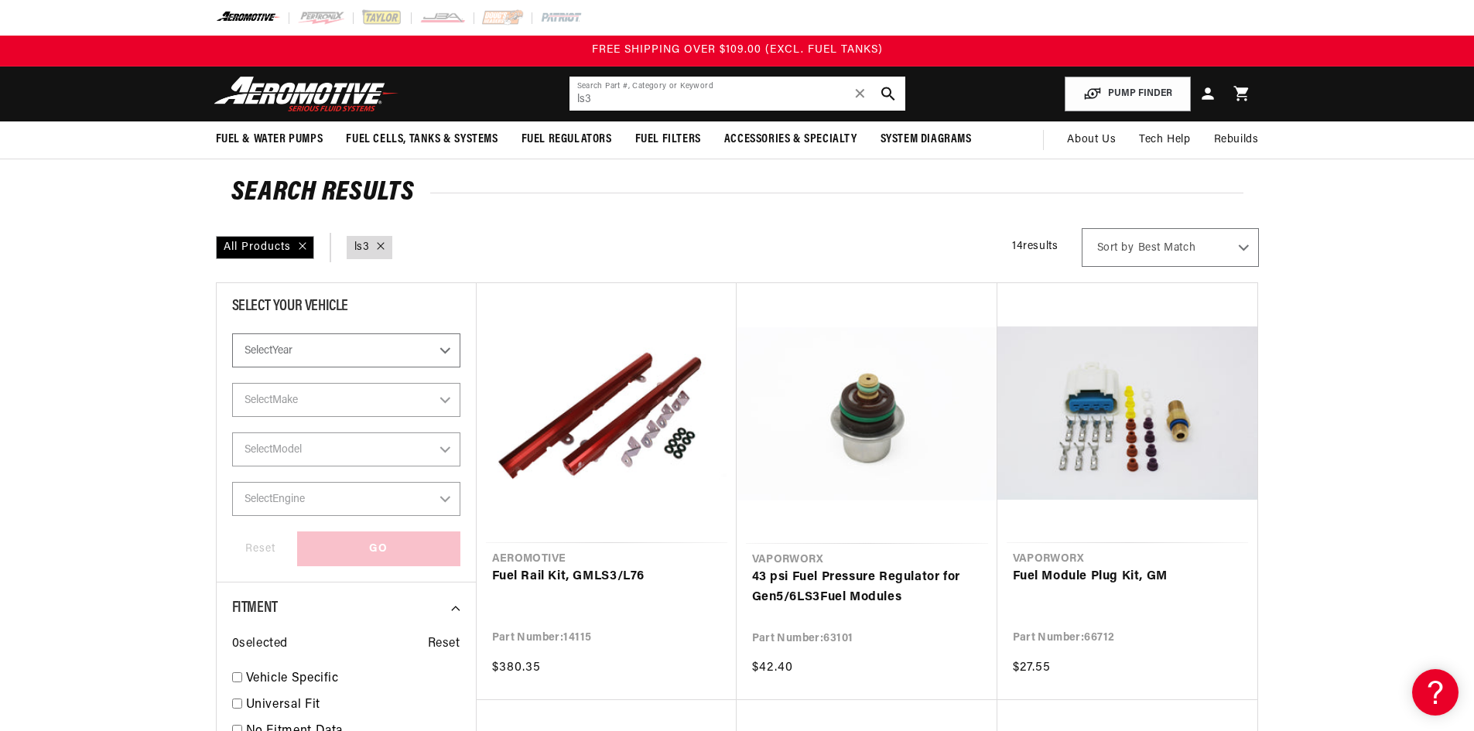
click at [640, 95] on input "ls3" at bounding box center [738, 94] width 336 height 34
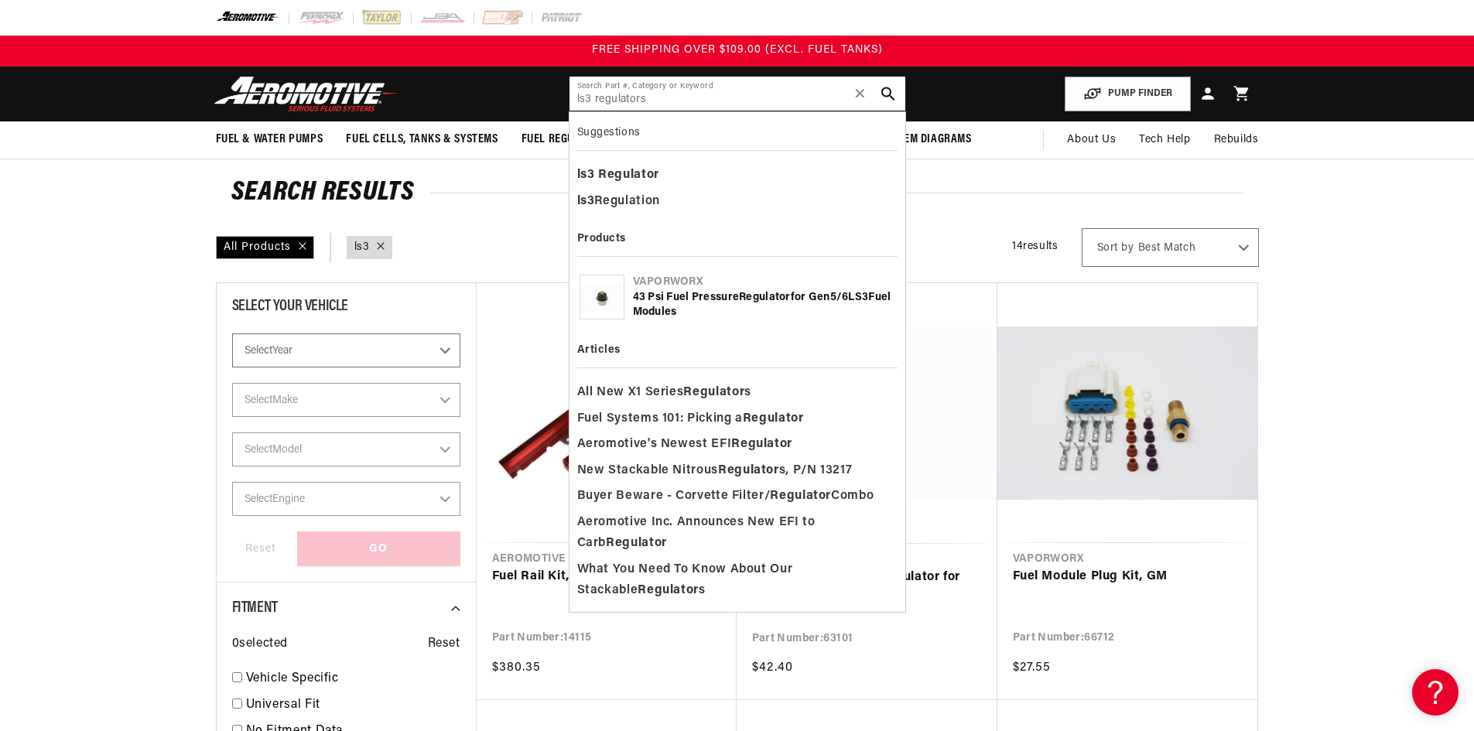
type input "ls3 regulators"
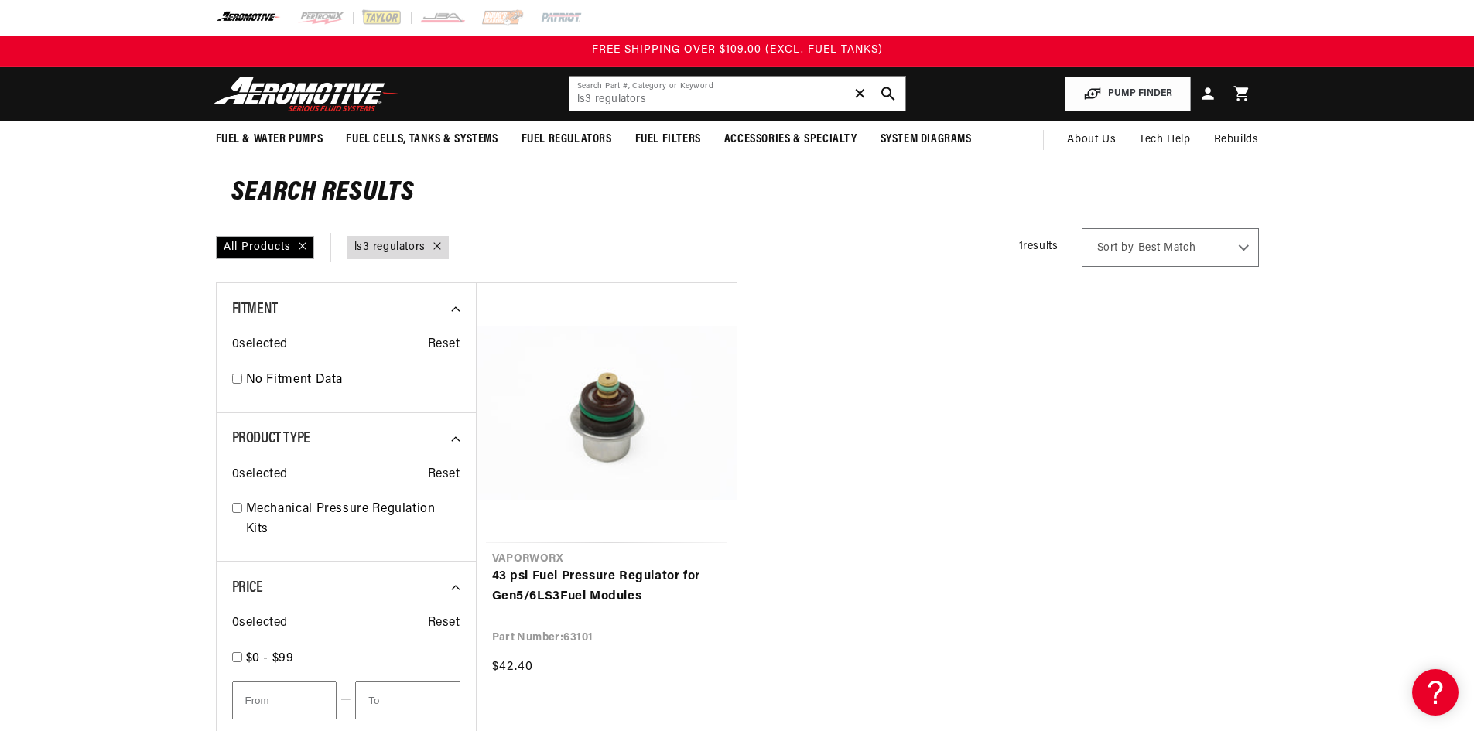
click at [860, 96] on span "✕" at bounding box center [861, 93] width 14 height 25
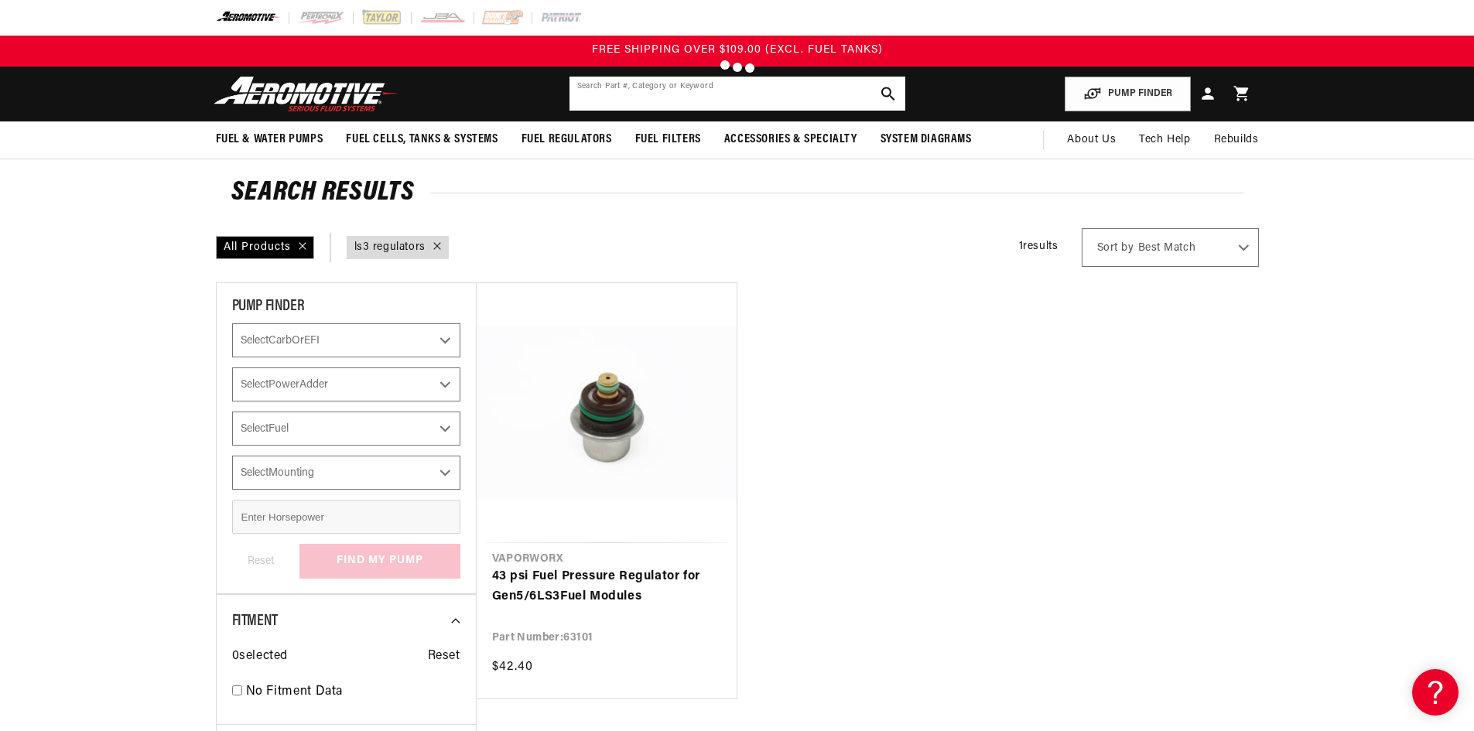
type input "ls3"
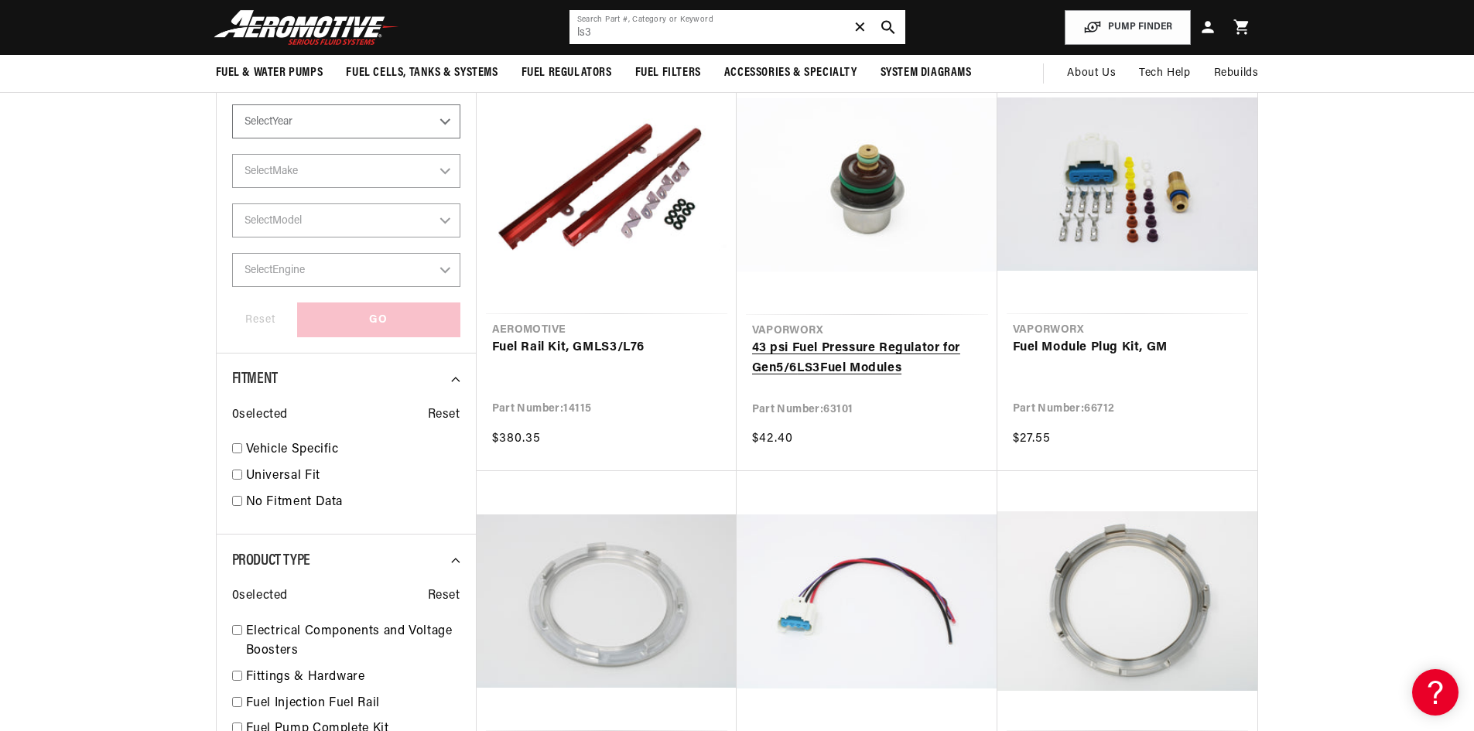
scroll to position [155, 0]
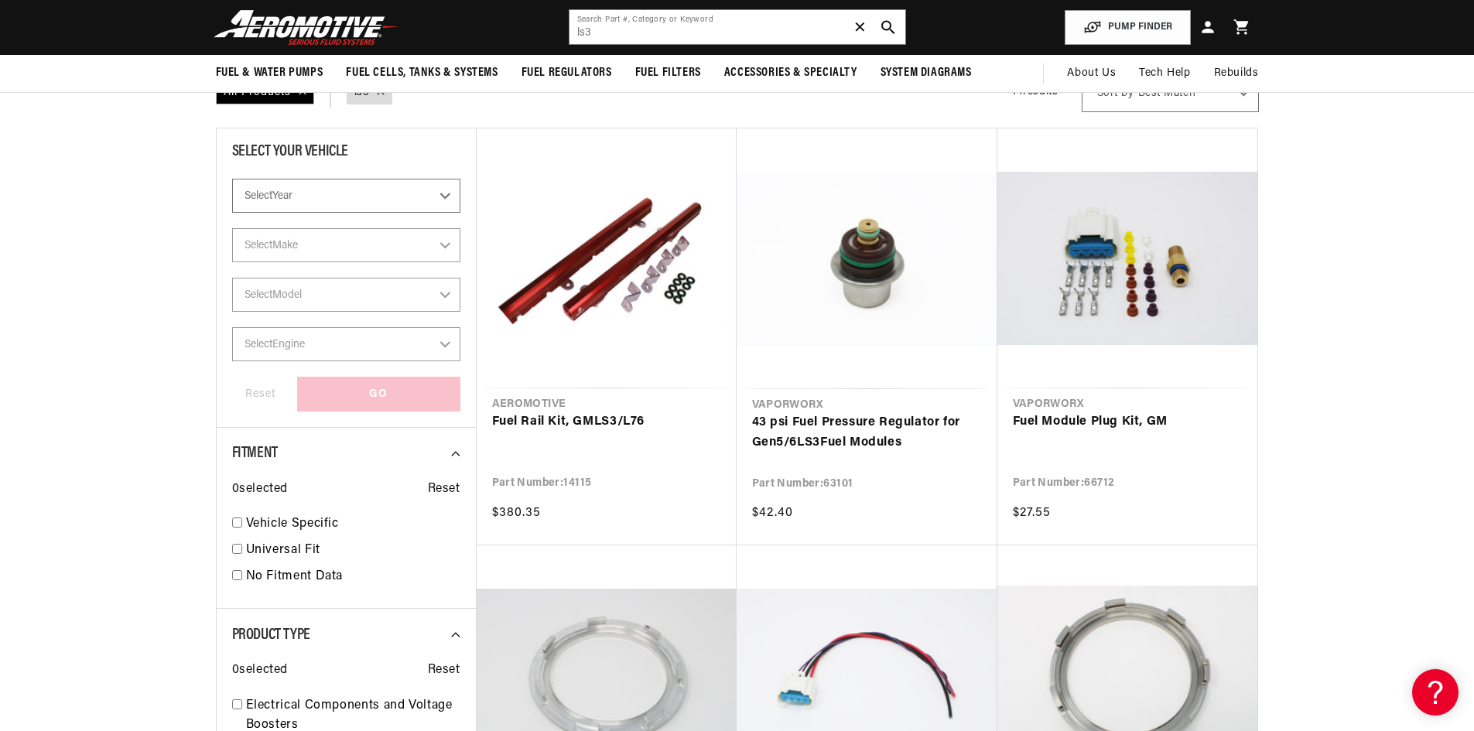
click at [857, 21] on span "✕" at bounding box center [861, 27] width 14 height 25
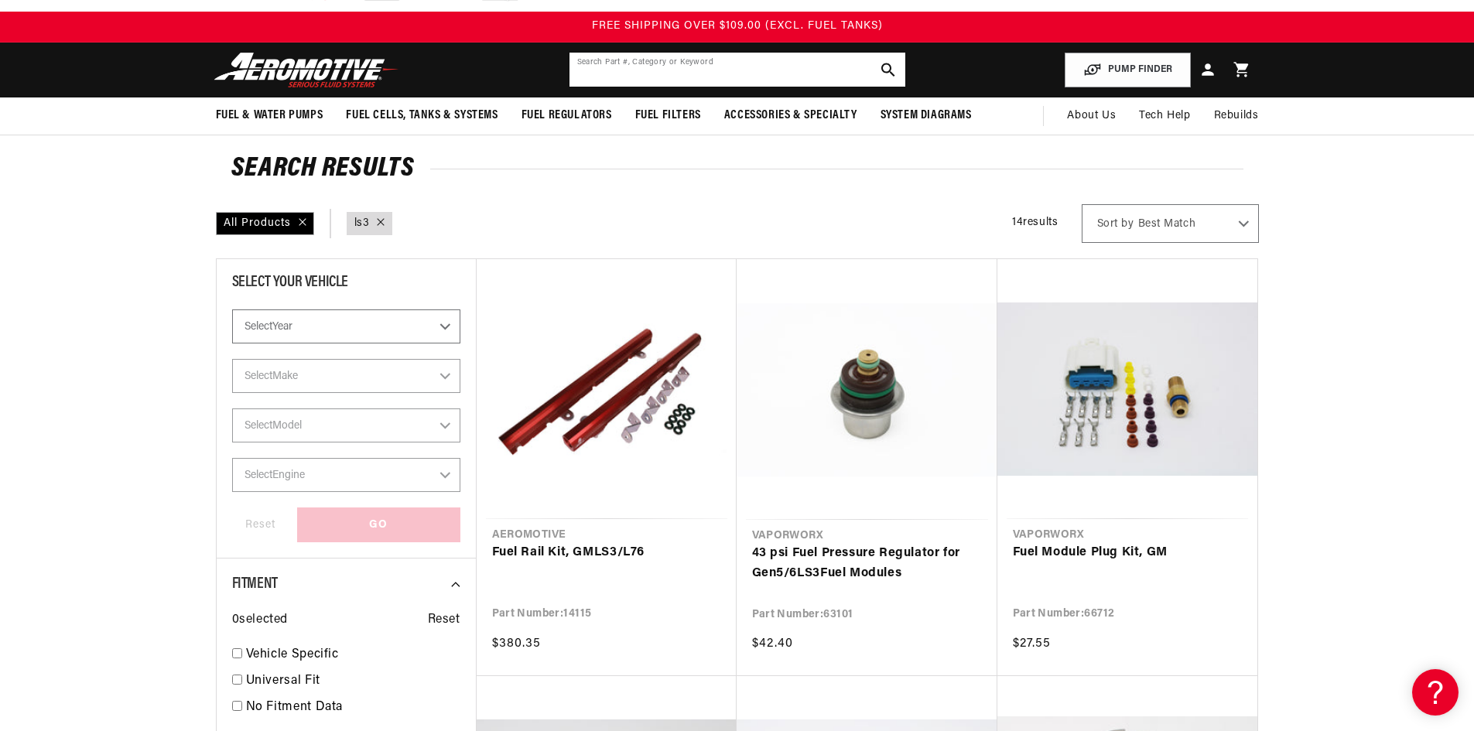
scroll to position [0, 0]
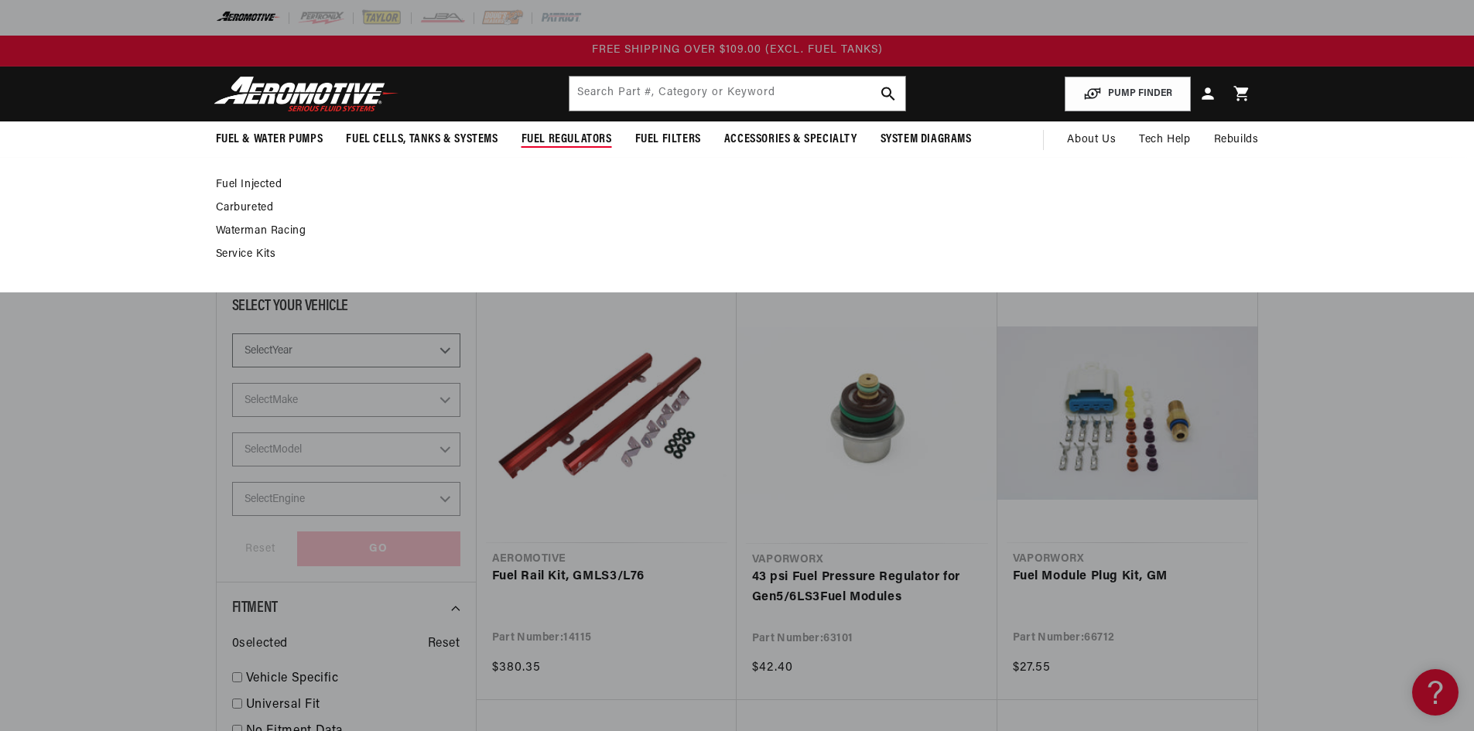
click at [563, 135] on span "Fuel Regulators" at bounding box center [567, 140] width 91 height 16
click at [248, 181] on link "Fuel Injected" at bounding box center [730, 185] width 1028 height 14
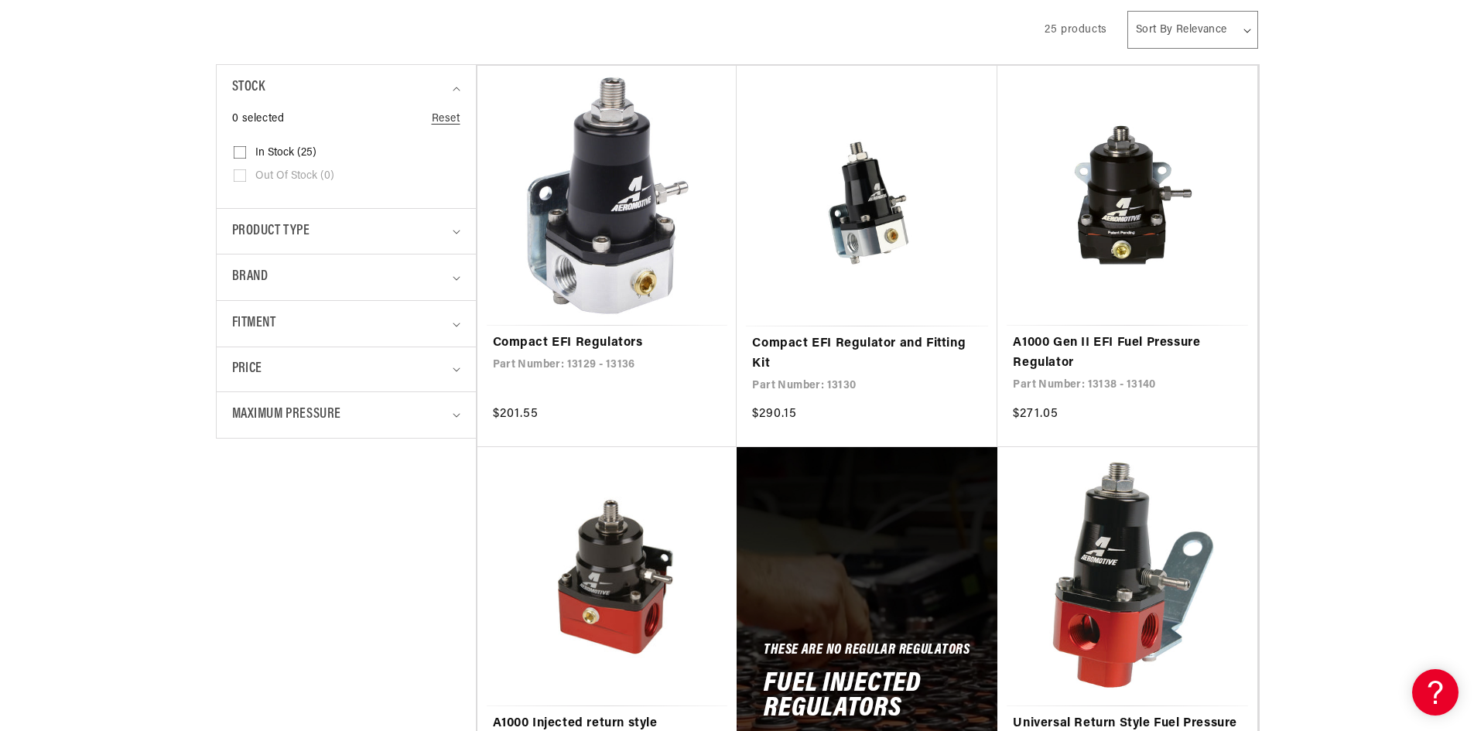
scroll to position [464, 0]
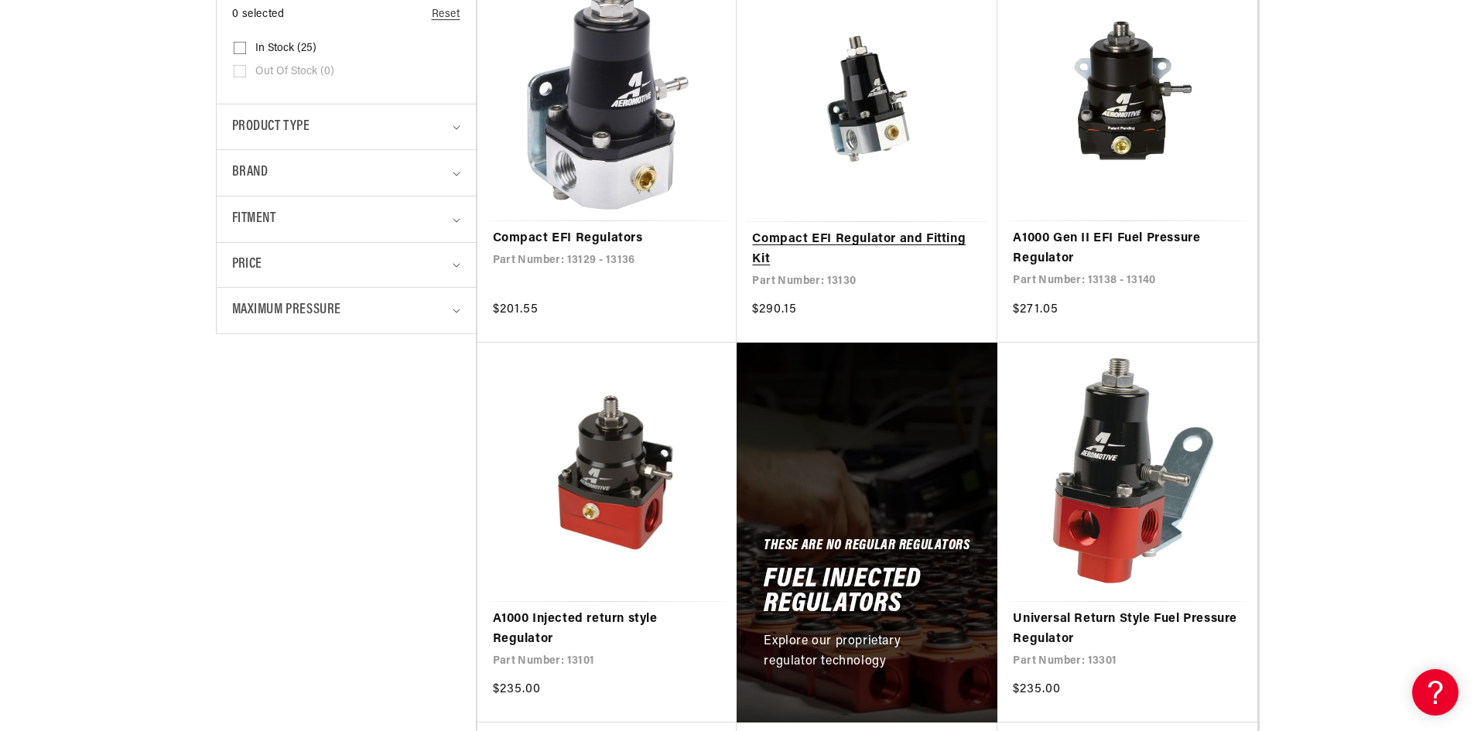
click at [856, 238] on link "Compact EFI Regulator and Fitting Kit" at bounding box center [867, 249] width 230 height 39
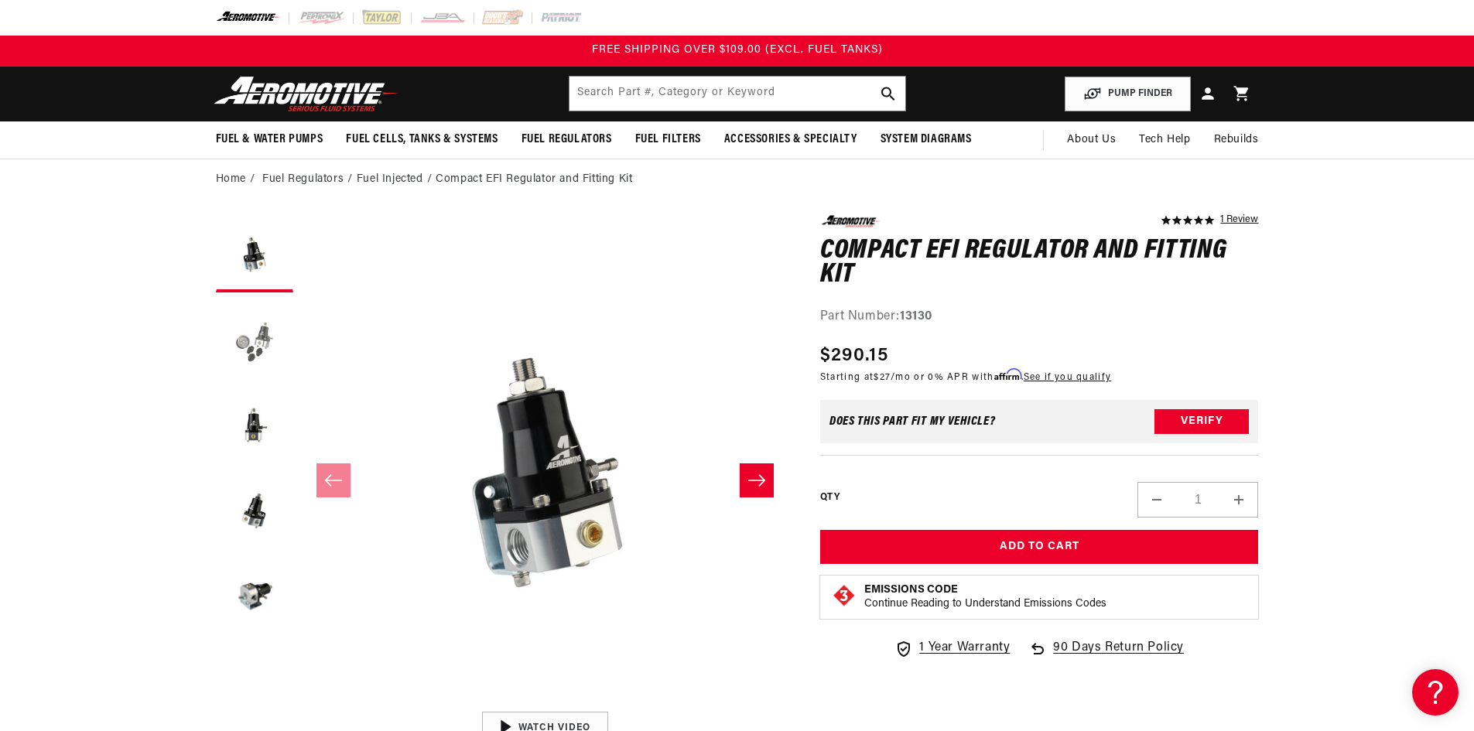
click at [265, 341] on button "Load image 2 in gallery view" at bounding box center [254, 338] width 77 height 77
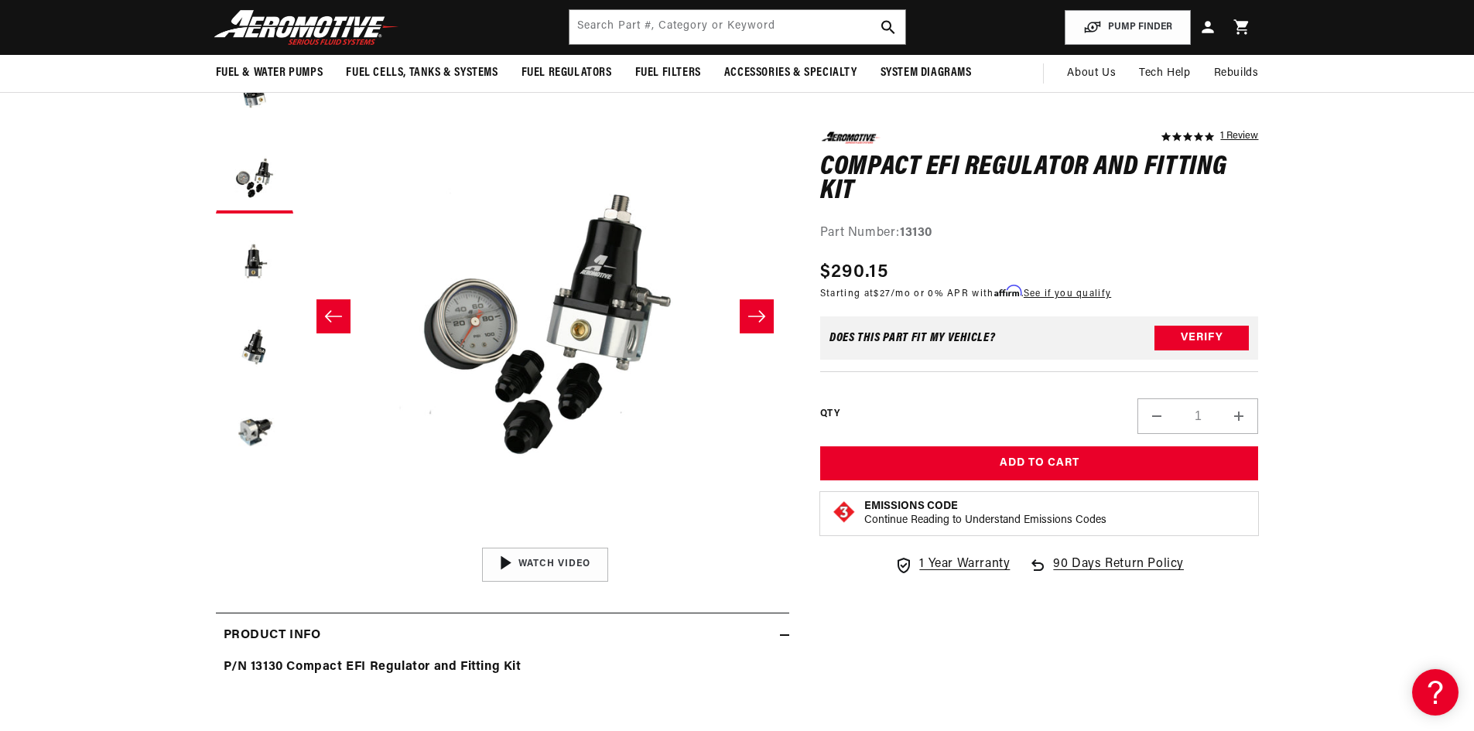
scroll to position [155, 0]
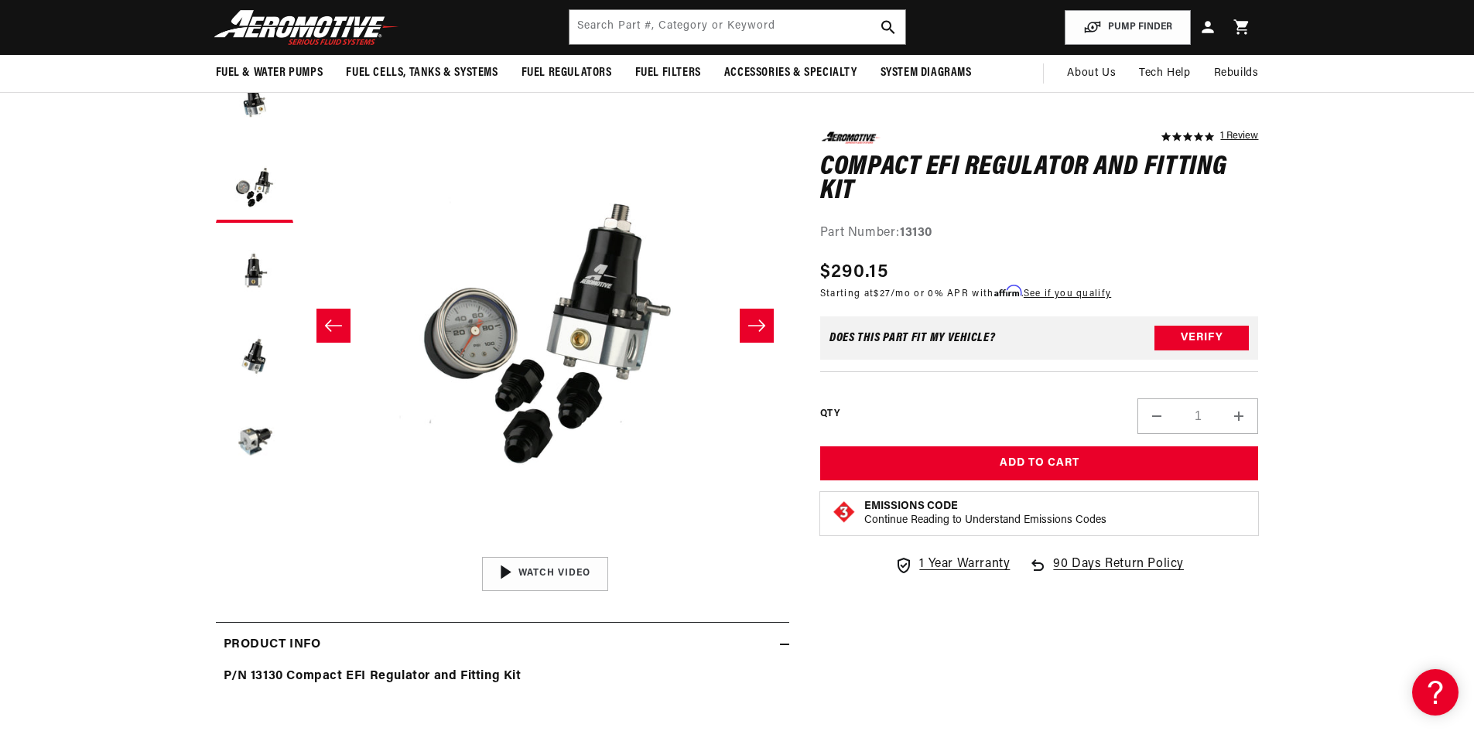
click at [751, 332] on icon "Slide right" at bounding box center [757, 325] width 19 height 15
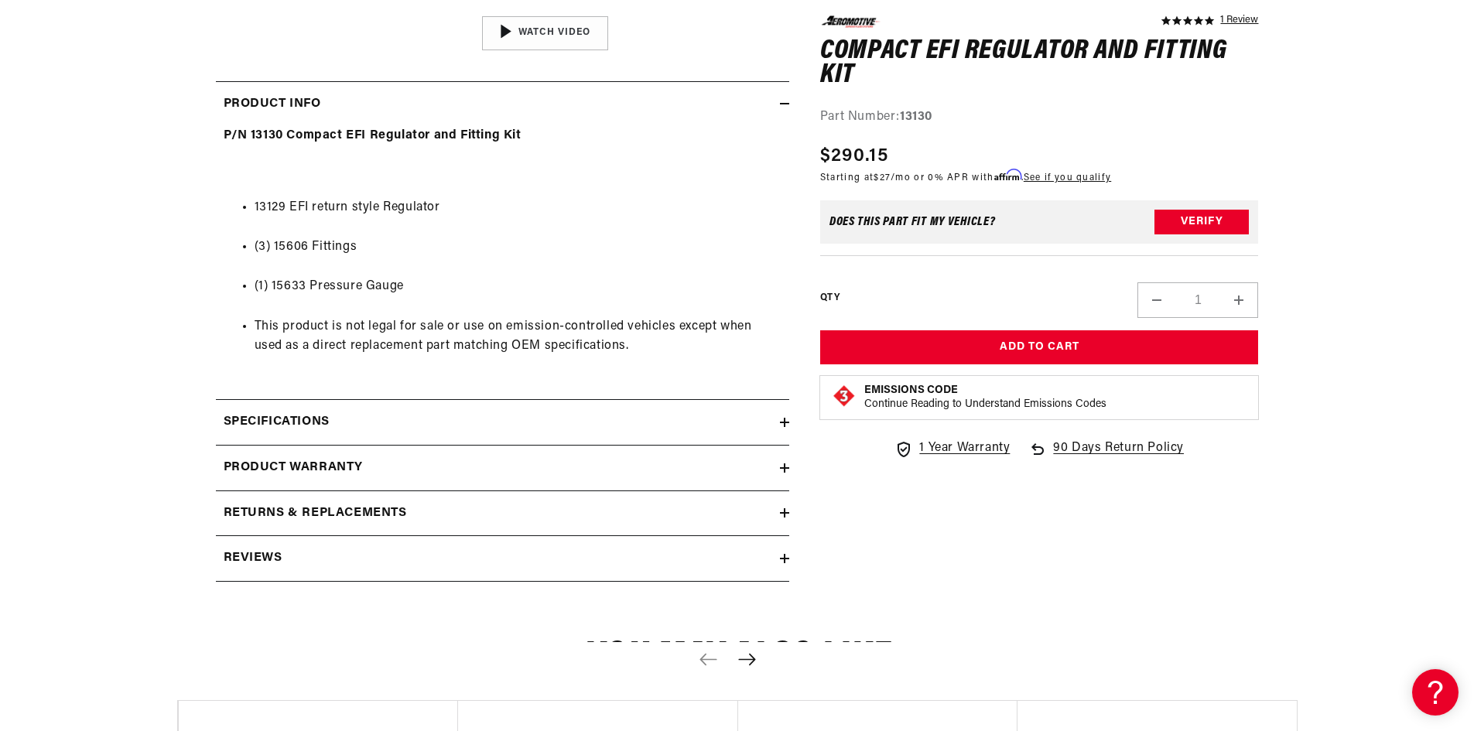
scroll to position [696, 0]
click at [785, 423] on icon at bounding box center [785, 421] width 0 height 9
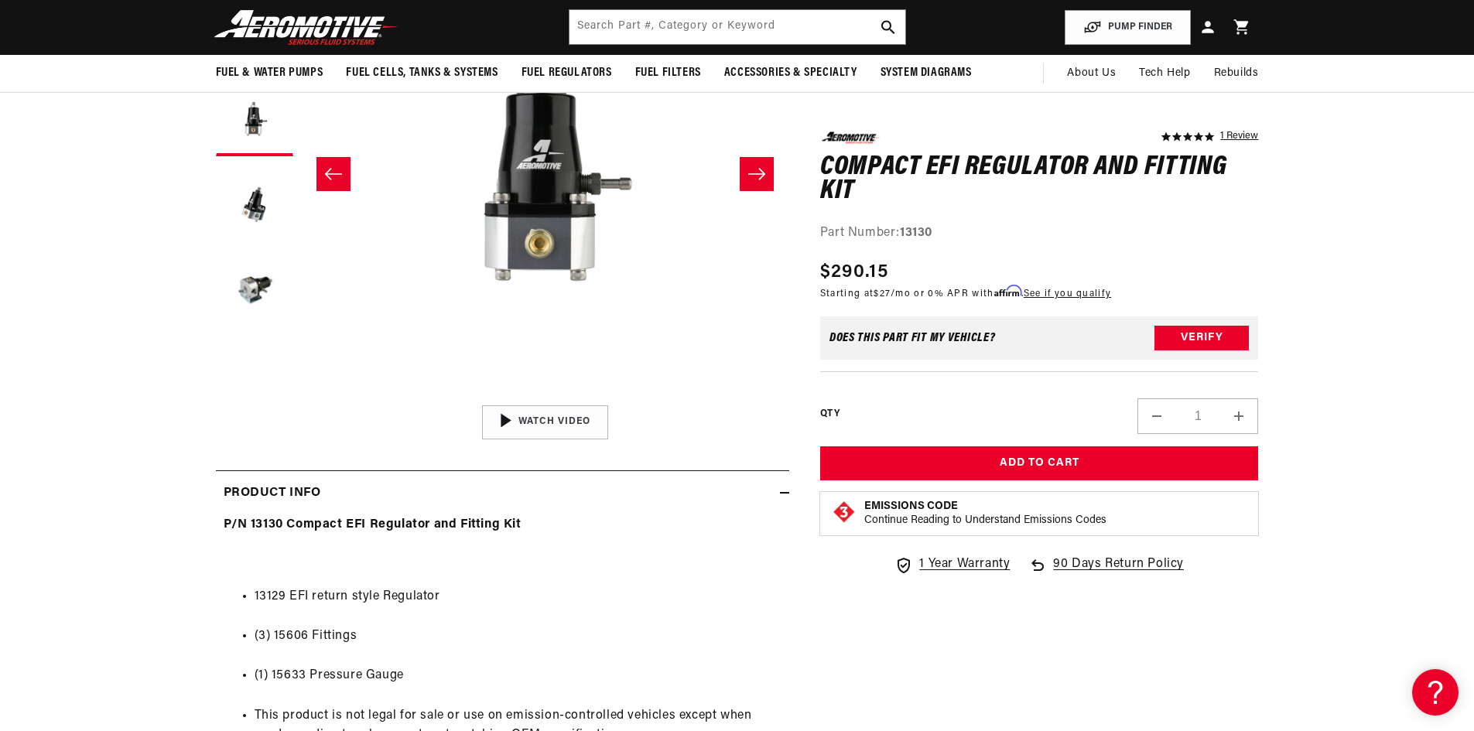
scroll to position [155, 0]
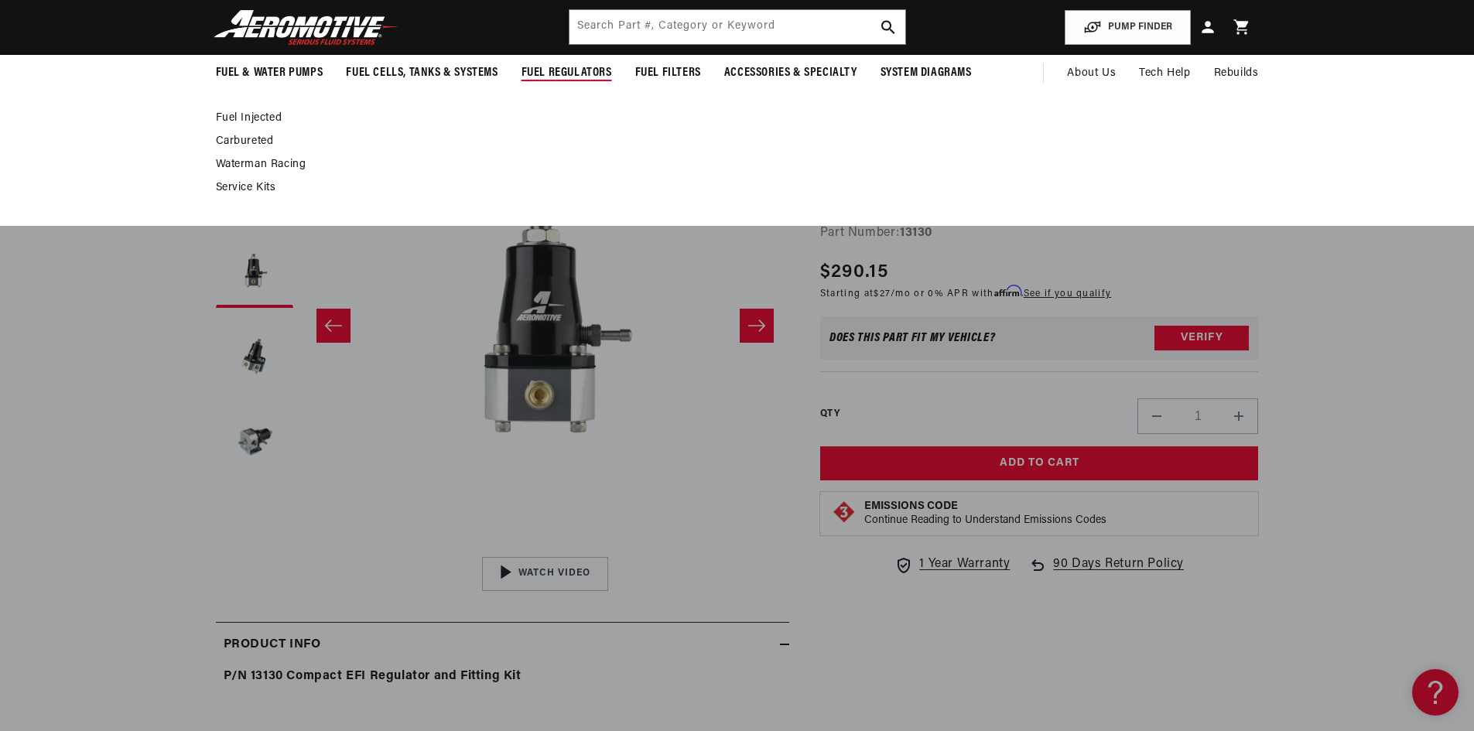
click at [258, 117] on link "Fuel Injected" at bounding box center [730, 118] width 1028 height 14
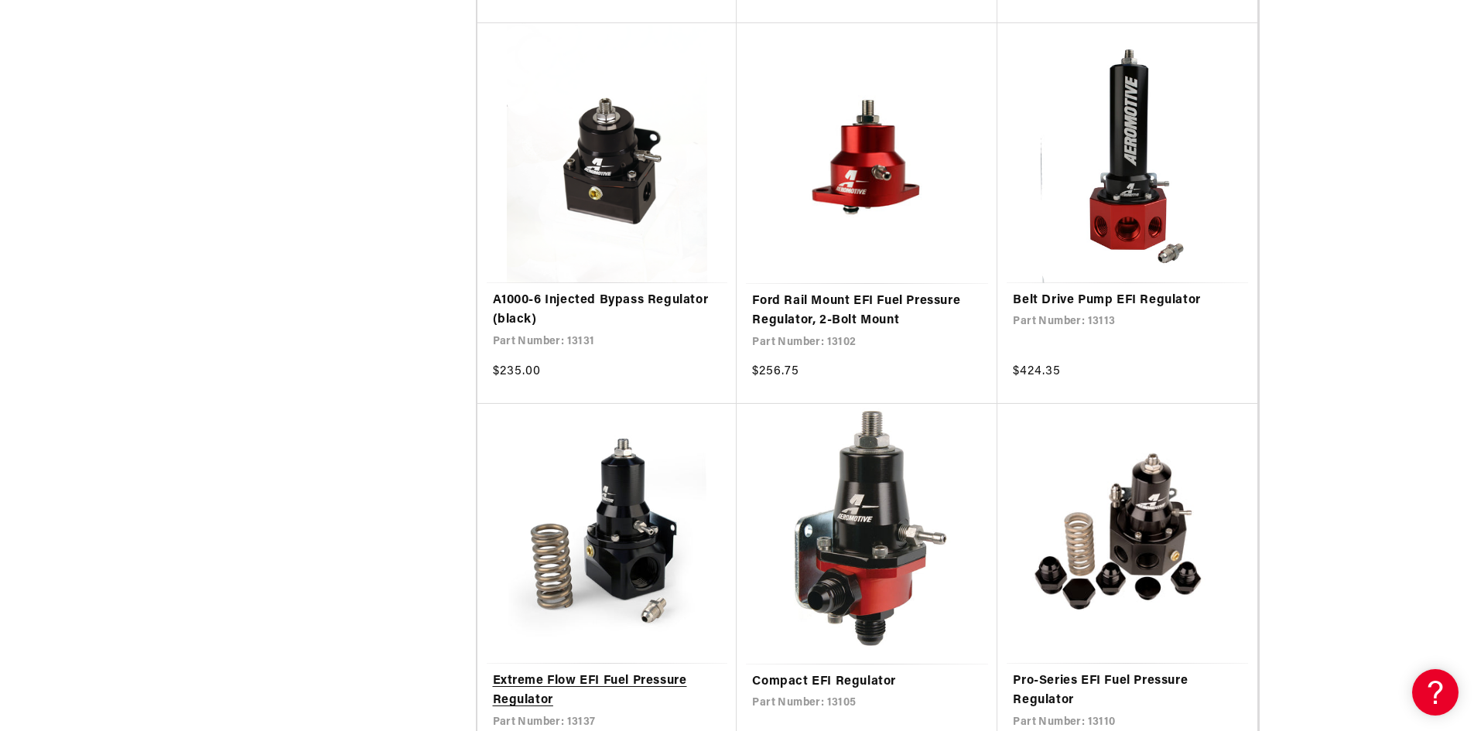
scroll to position [1548, 0]
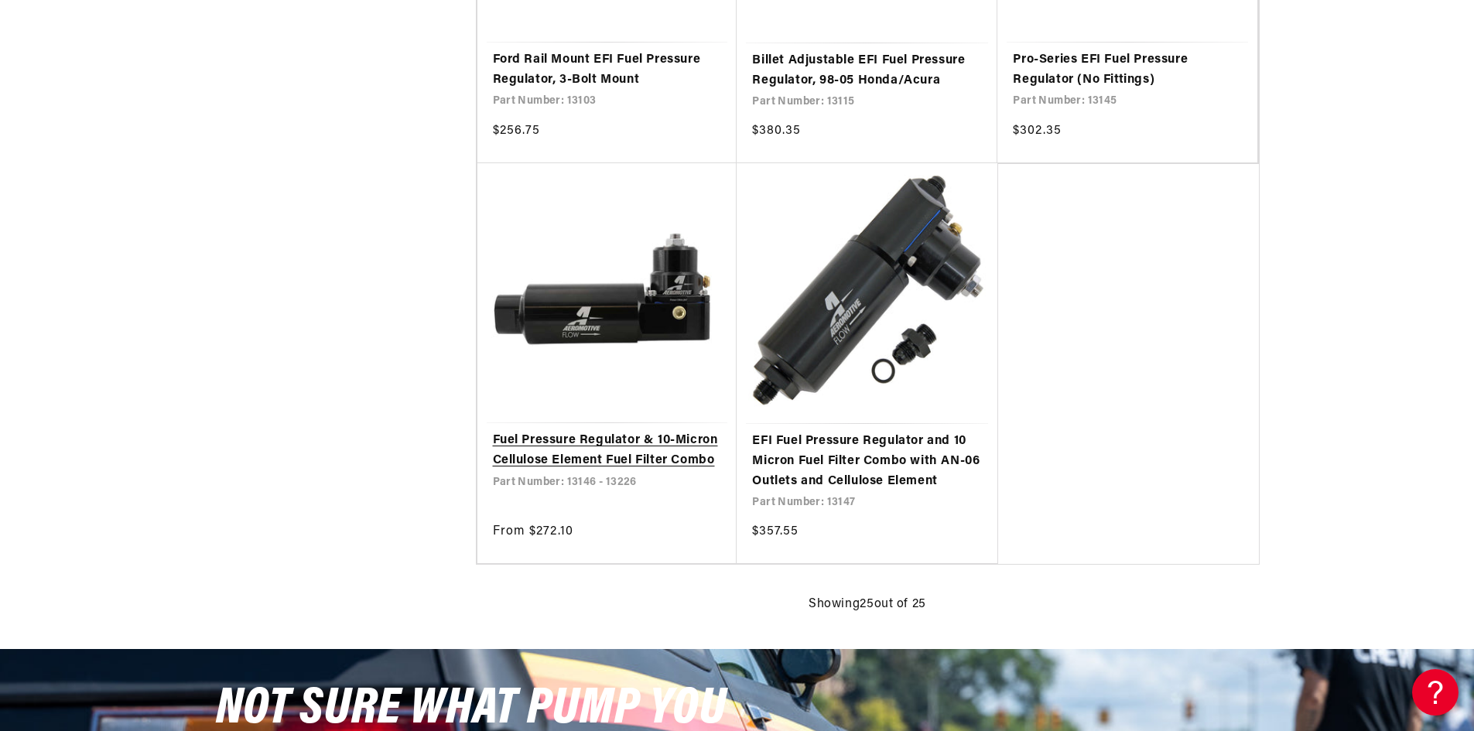
scroll to position [3328, 0]
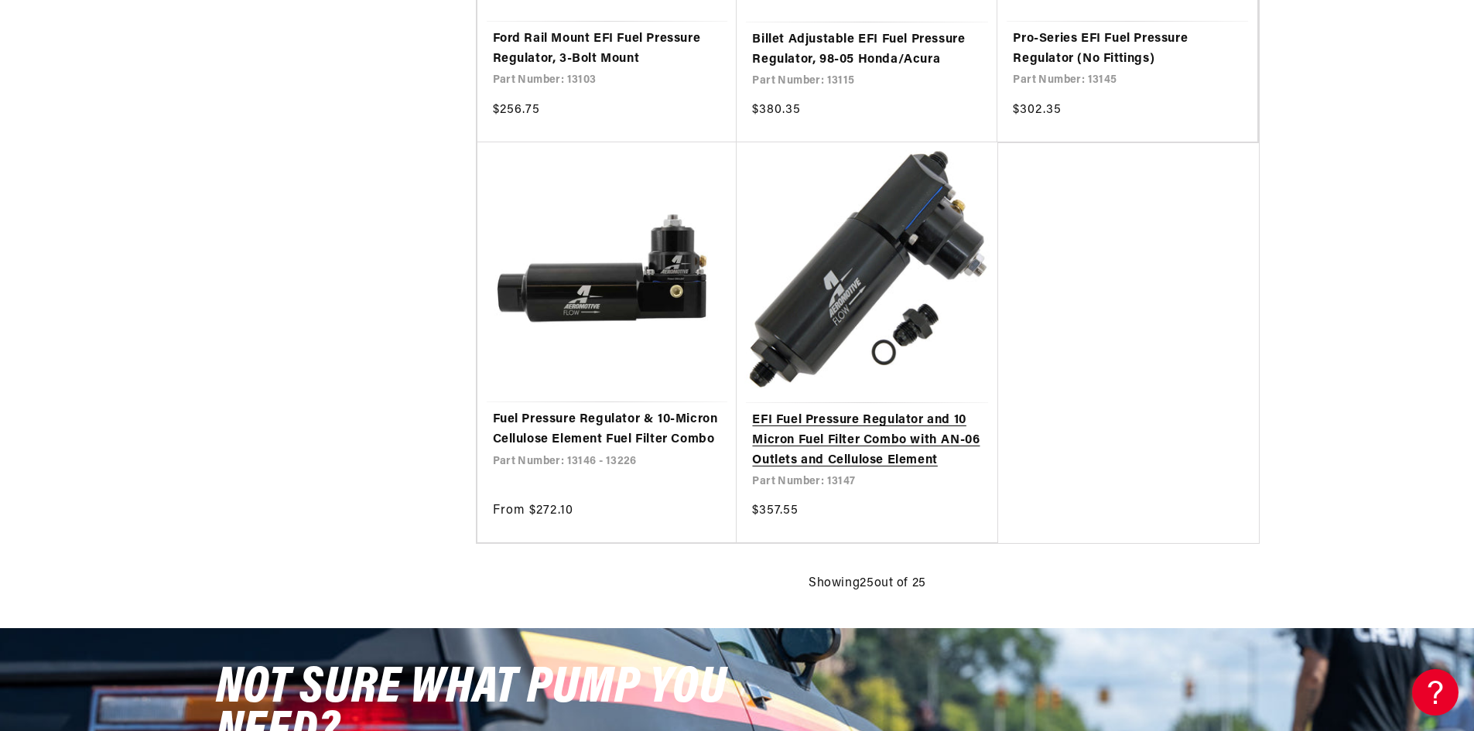
click at [849, 419] on link "EFI Fuel Pressure Regulator and 10 Micron Fuel Filter Combo with AN-06 Outlets …" at bounding box center [867, 441] width 230 height 60
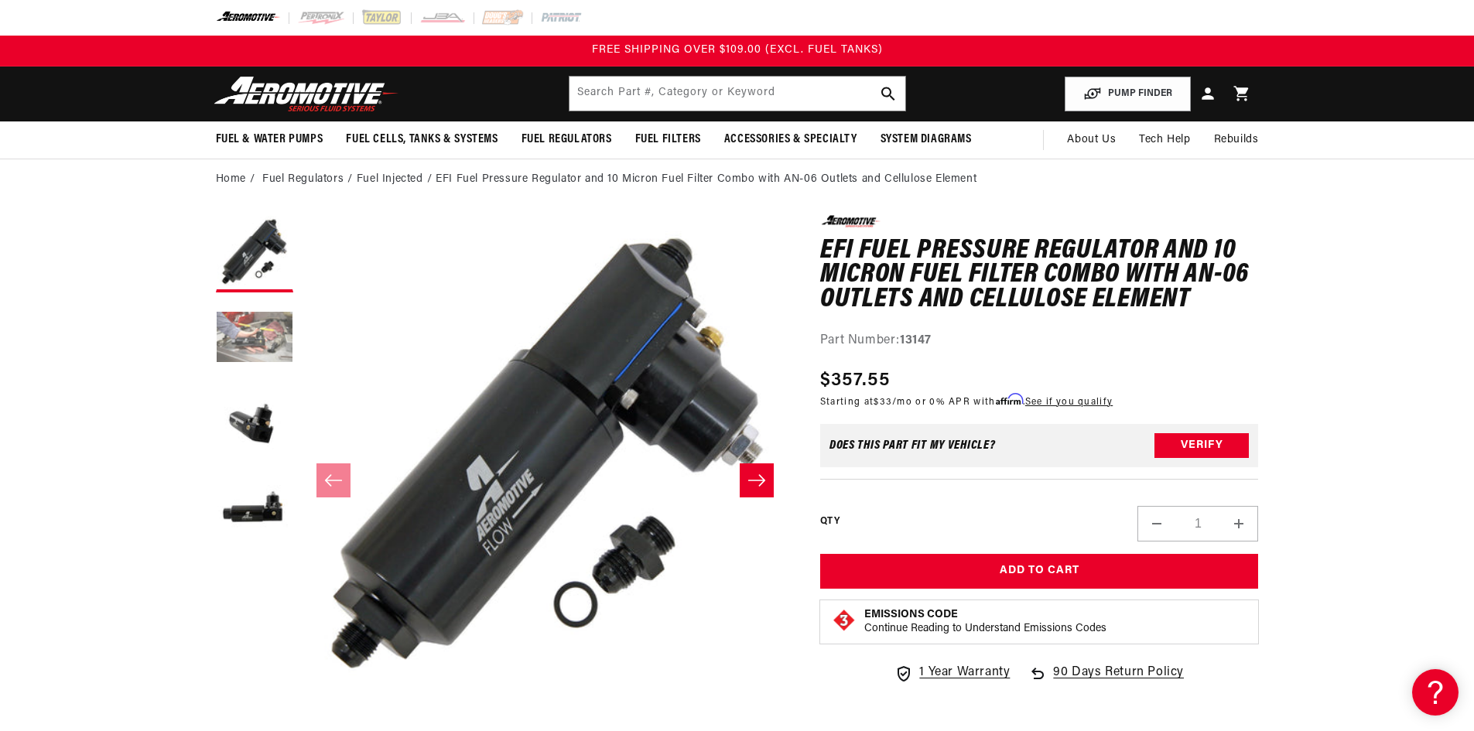
click at [269, 339] on button "Load image 2 in gallery view" at bounding box center [254, 338] width 77 height 77
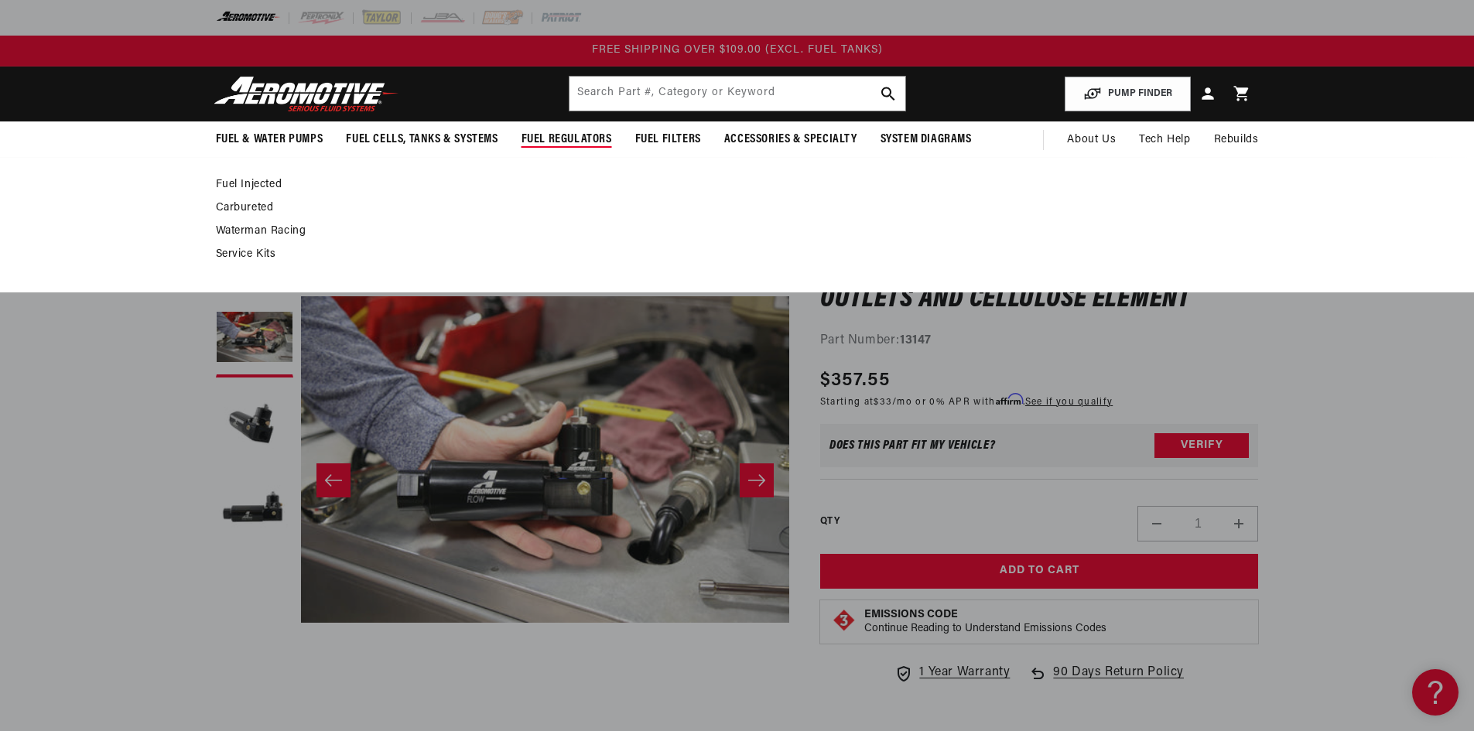
click at [573, 140] on span "Fuel Regulators" at bounding box center [567, 140] width 91 height 16
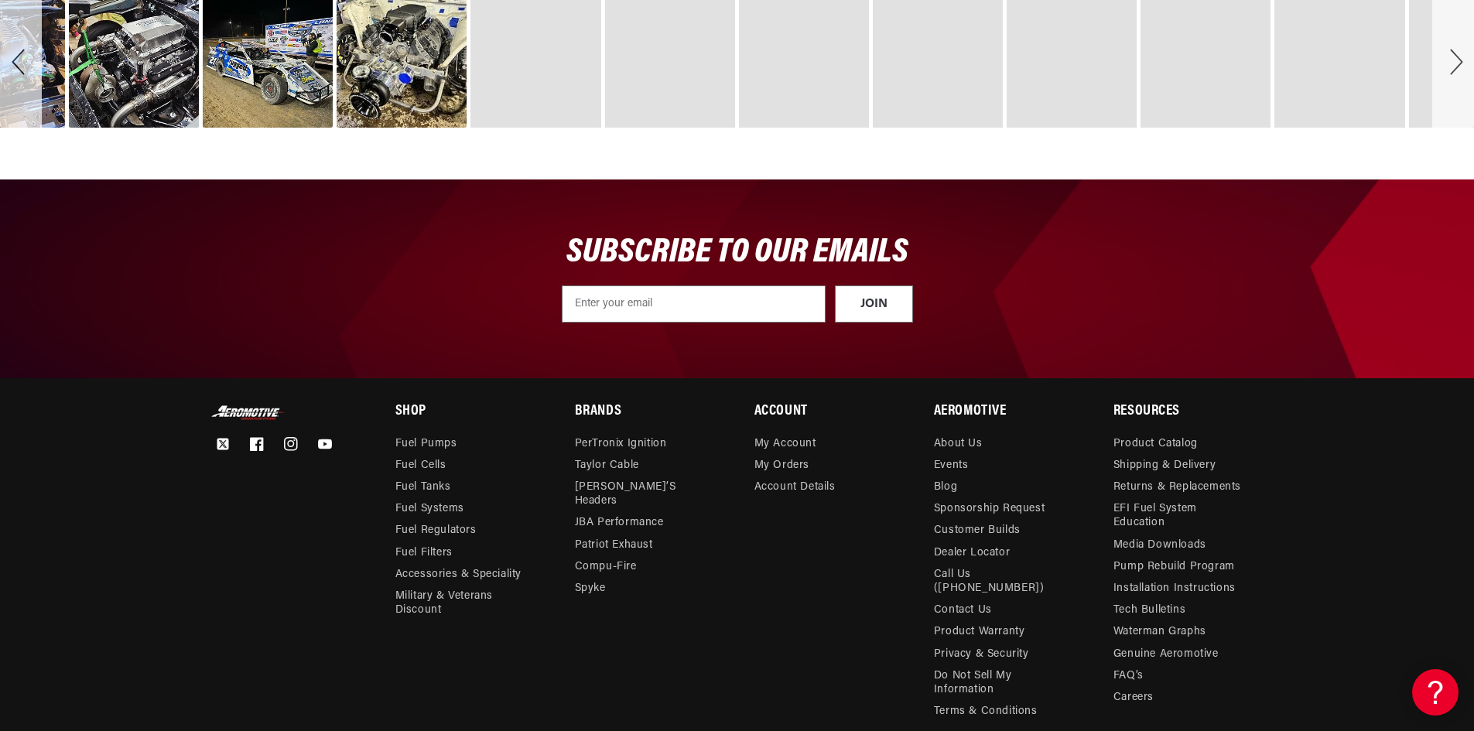
scroll to position [2322, 0]
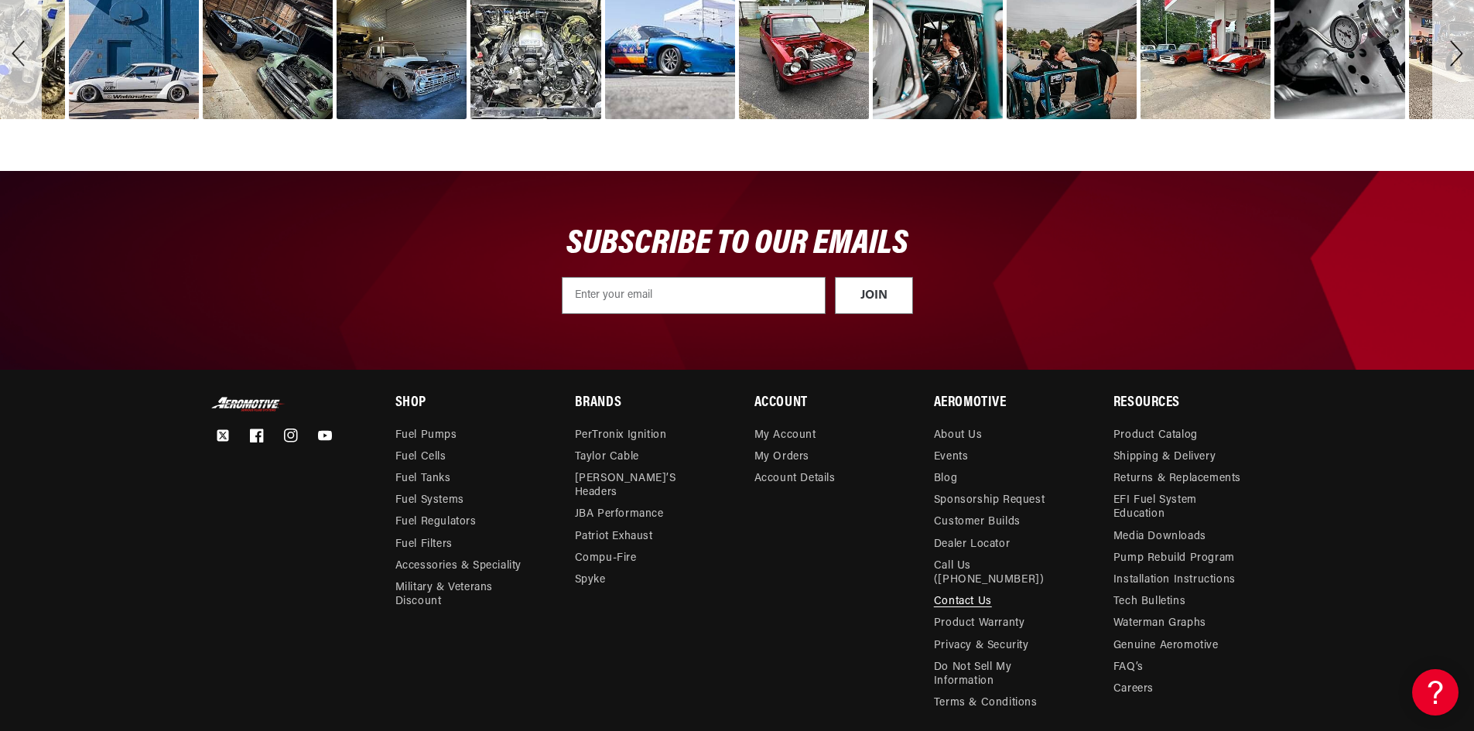
click at [951, 591] on link "Contact Us" at bounding box center [963, 602] width 58 height 22
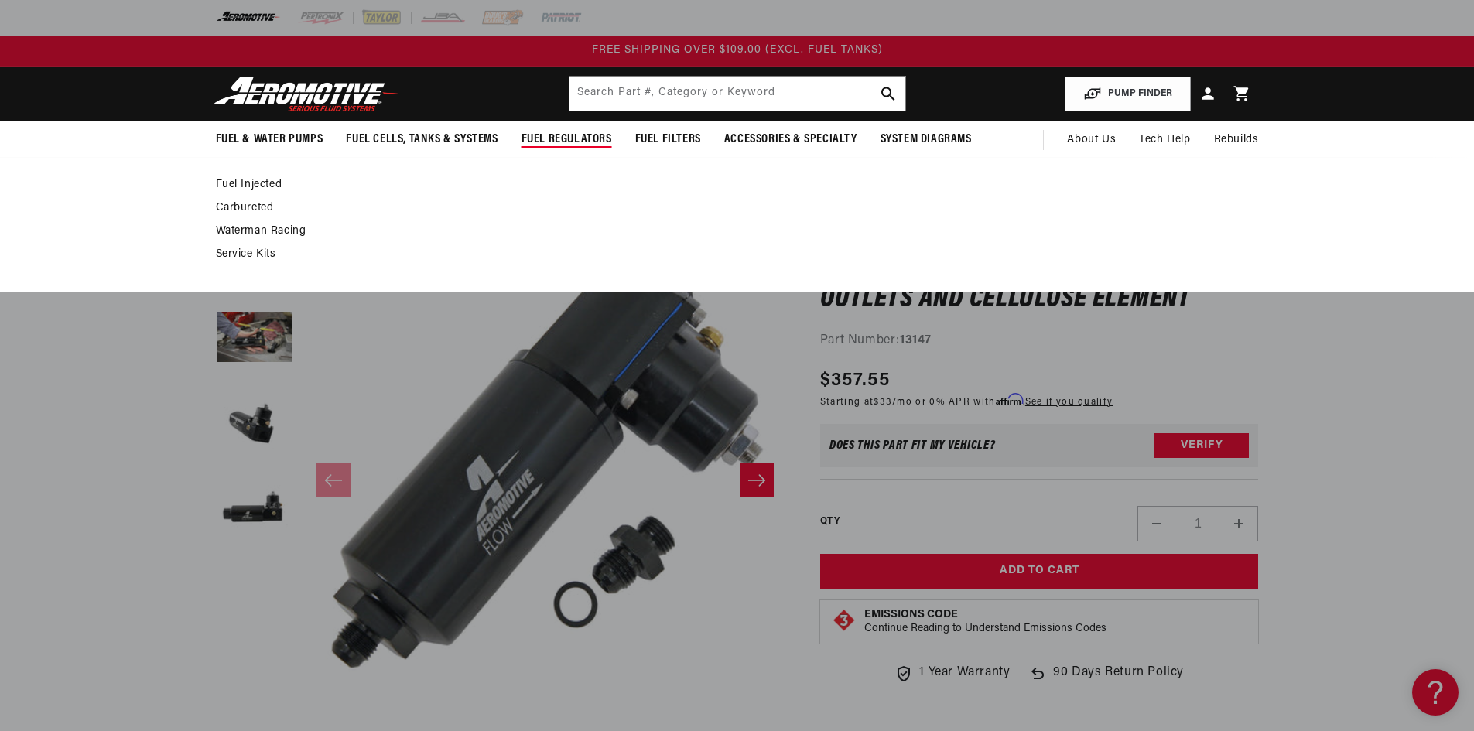
click at [558, 140] on span "Fuel Regulators" at bounding box center [567, 140] width 91 height 16
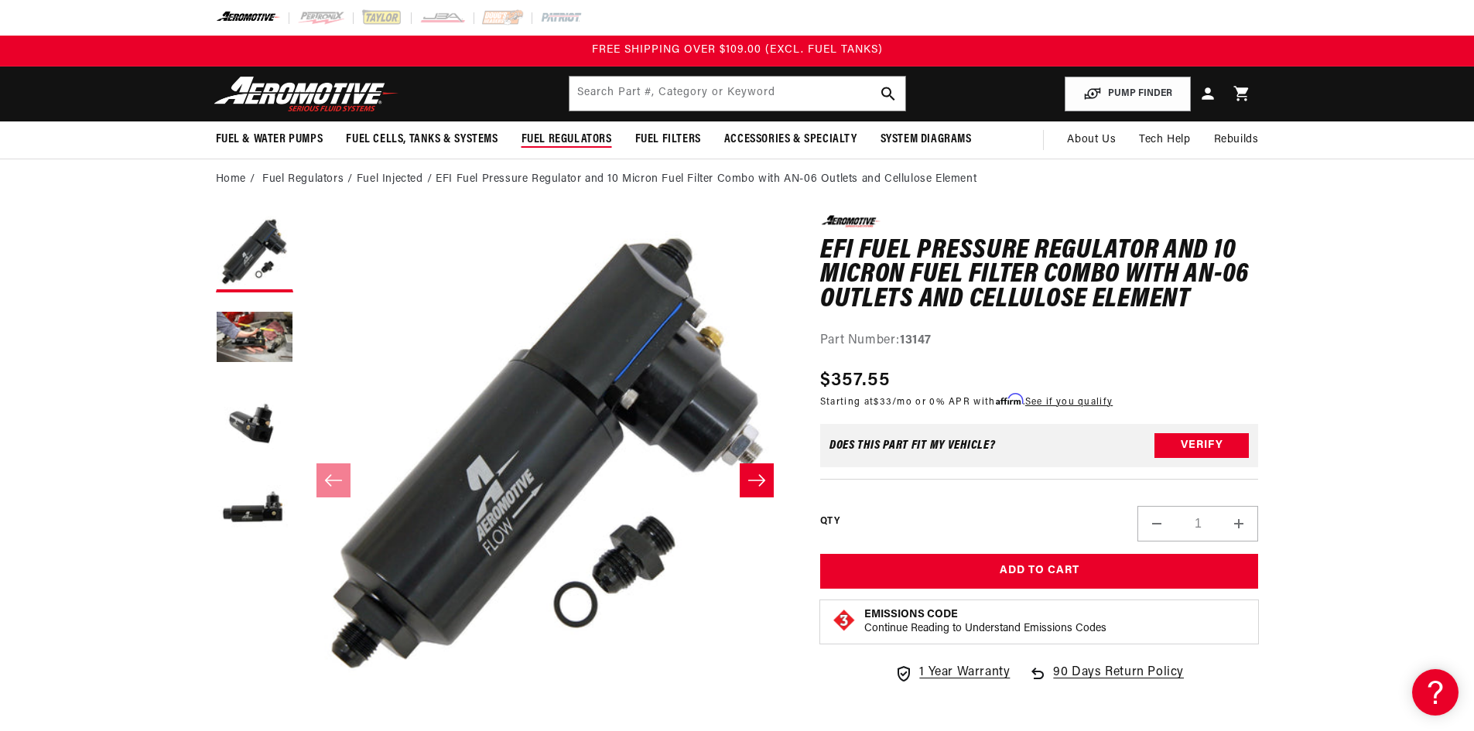
click at [556, 140] on span "Fuel Regulators" at bounding box center [567, 140] width 91 height 16
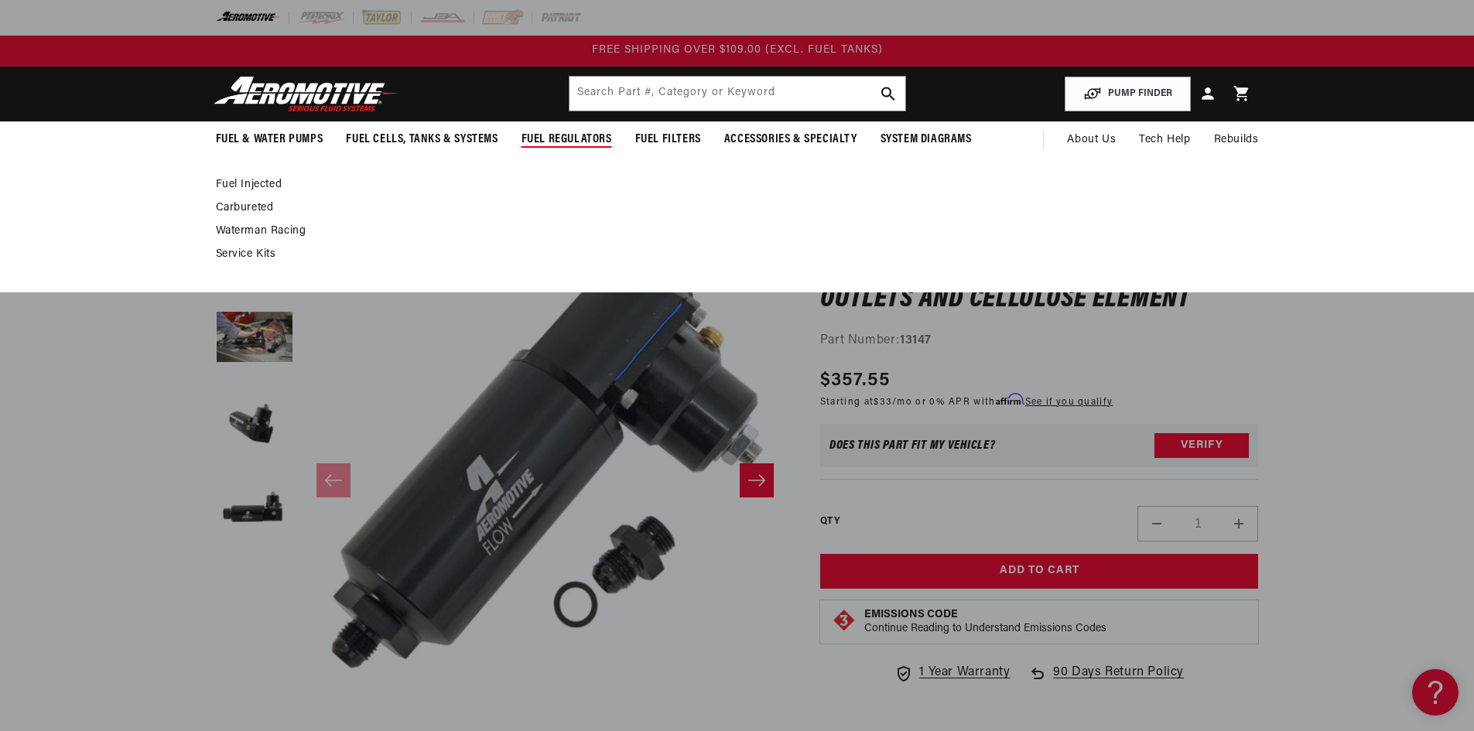
click at [248, 184] on link "Fuel Injected" at bounding box center [730, 185] width 1028 height 14
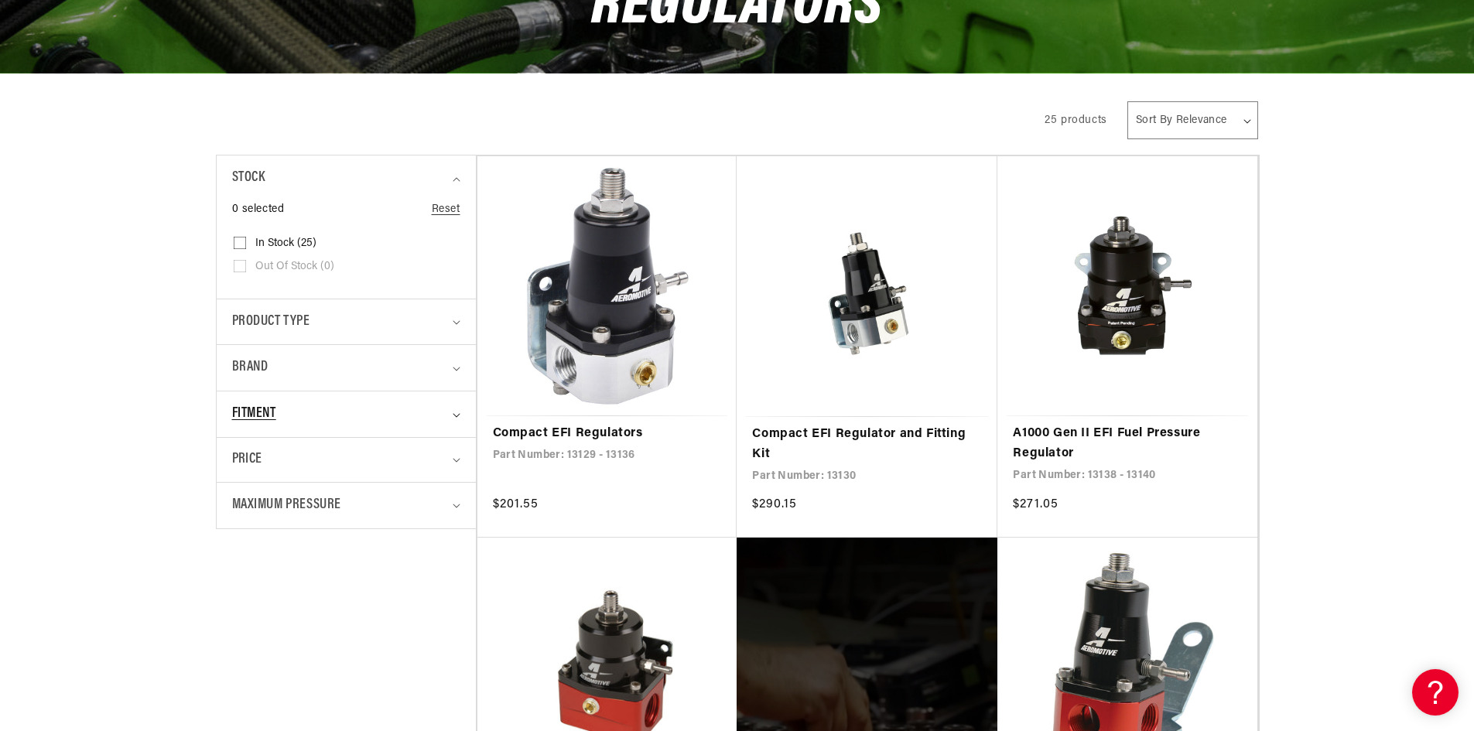
scroll to position [310, 0]
